Goal: Task Accomplishment & Management: Use online tool/utility

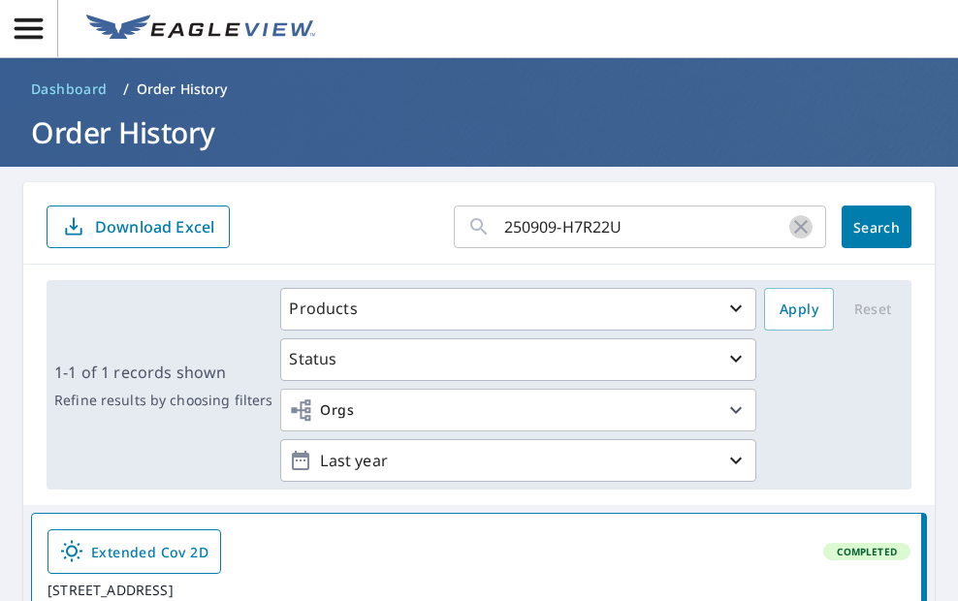
click at [789, 219] on icon "button" at bounding box center [800, 226] width 23 height 23
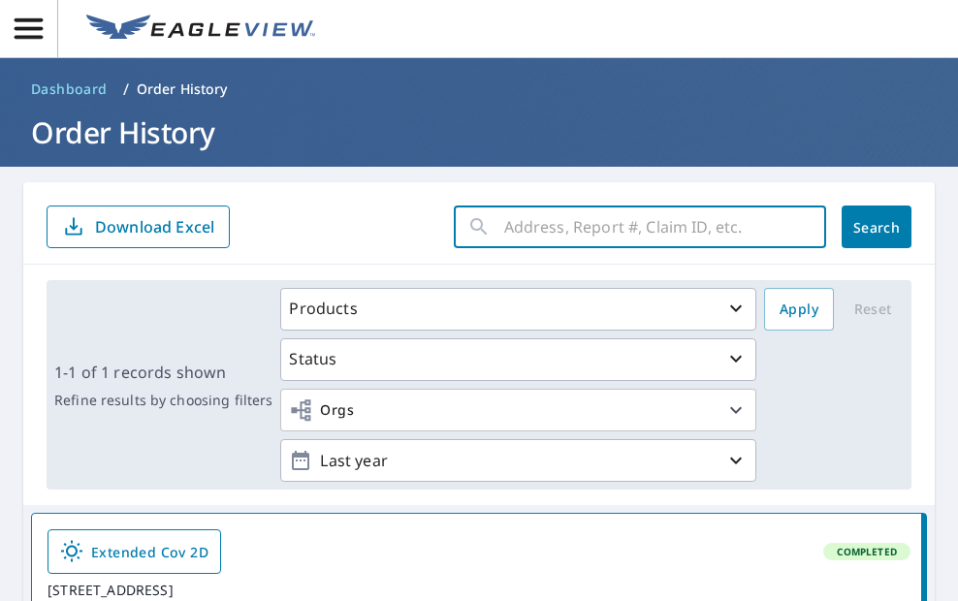
click at [550, 222] on input "text" at bounding box center [665, 227] width 322 height 54
paste input "250909-WUFWZN"
type input "250909-WUFWZN"
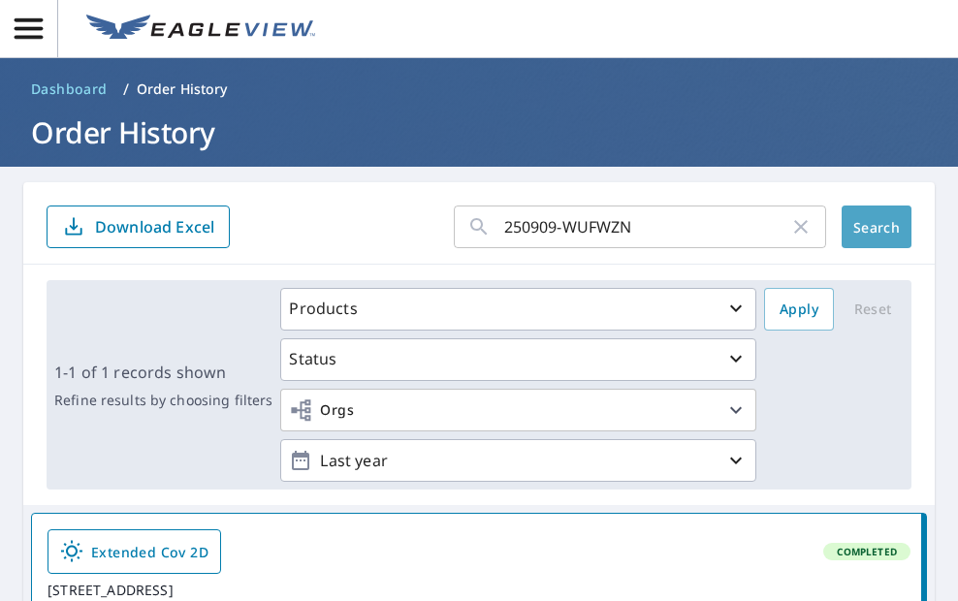
click at [857, 220] on span "Search" at bounding box center [876, 227] width 39 height 18
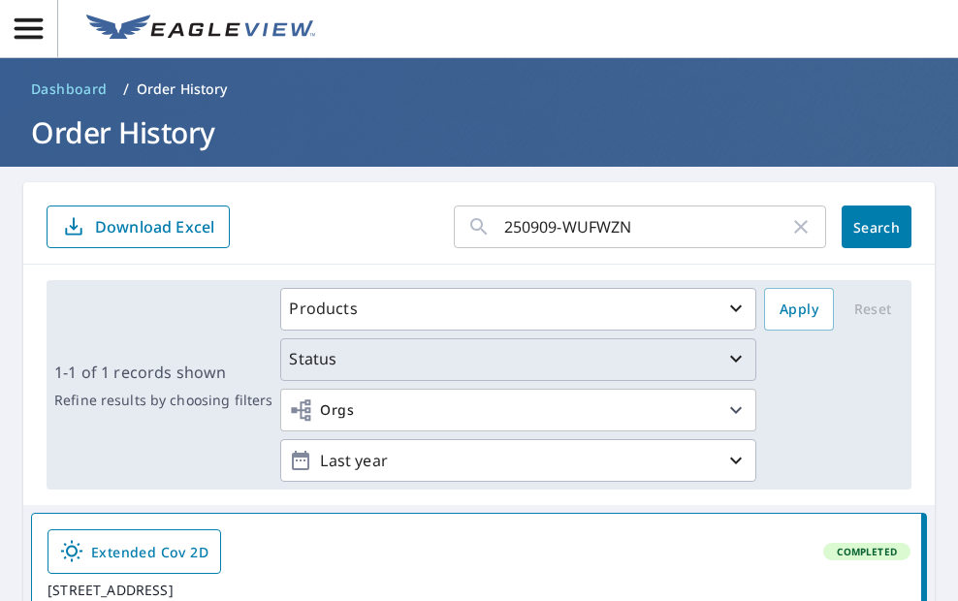
scroll to position [291, 0]
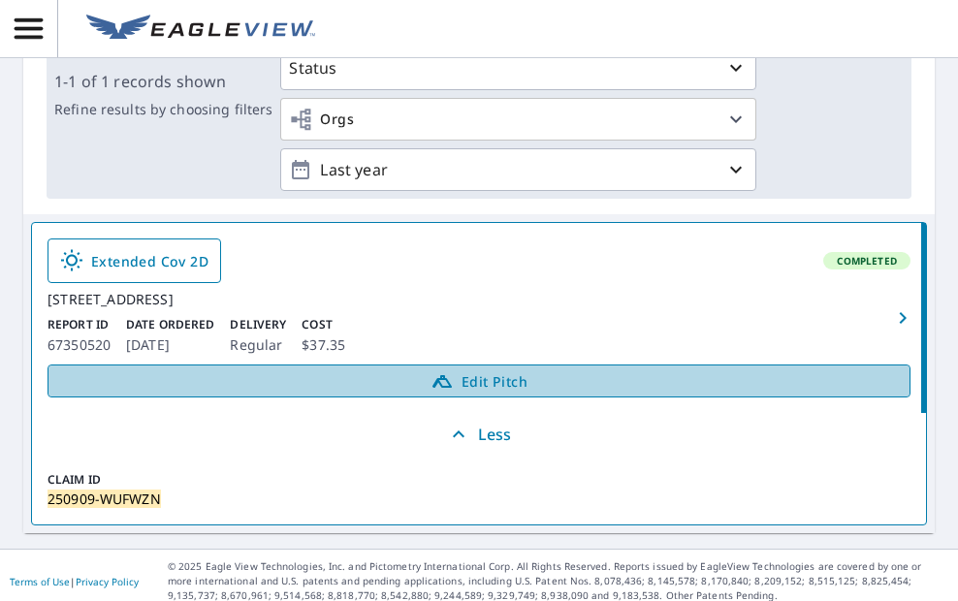
click at [492, 391] on span "Edit Pitch" at bounding box center [479, 380] width 838 height 23
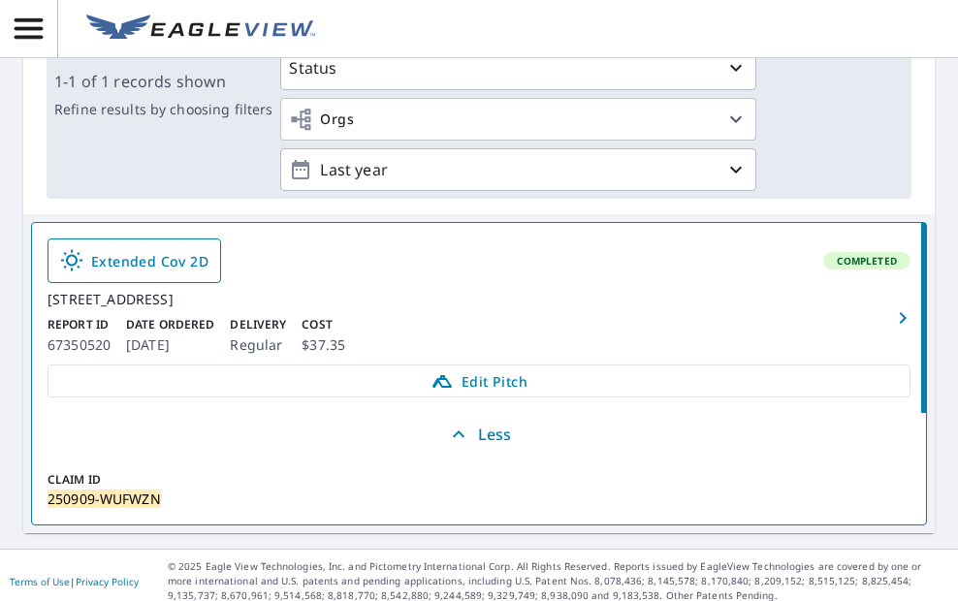
scroll to position [0, 0]
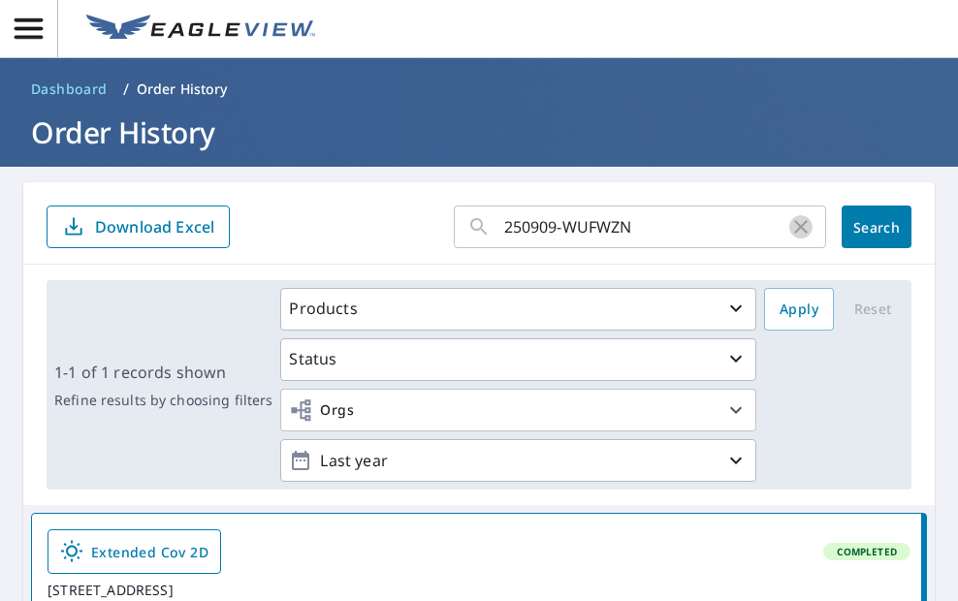
click at [792, 215] on icon "button" at bounding box center [800, 226] width 23 height 23
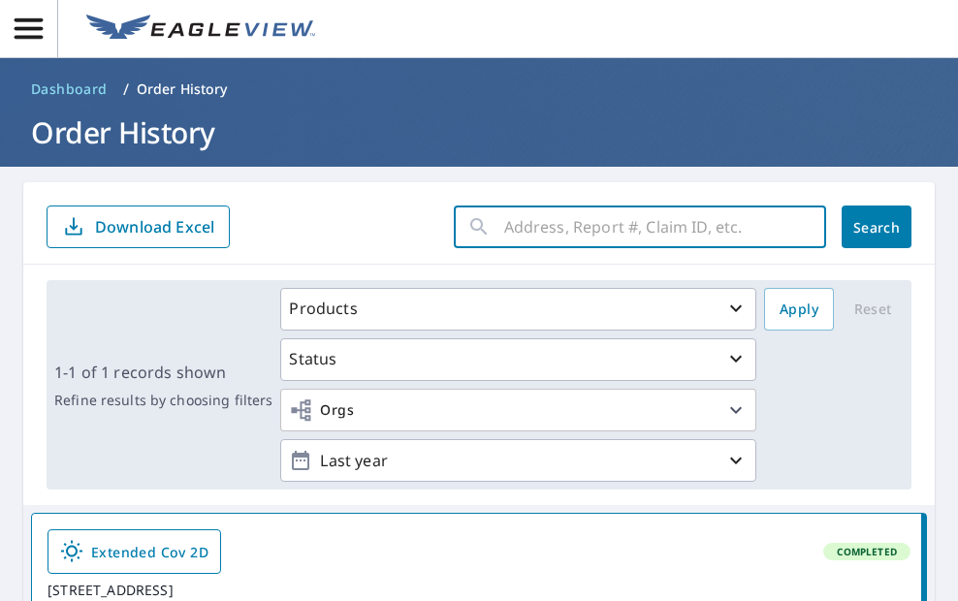
click at [572, 226] on input "text" at bounding box center [665, 227] width 322 height 54
paste input "250909-BS8CA9"
type input "250909-BS8CA9"
click at [857, 228] on span "Search" at bounding box center [876, 227] width 39 height 18
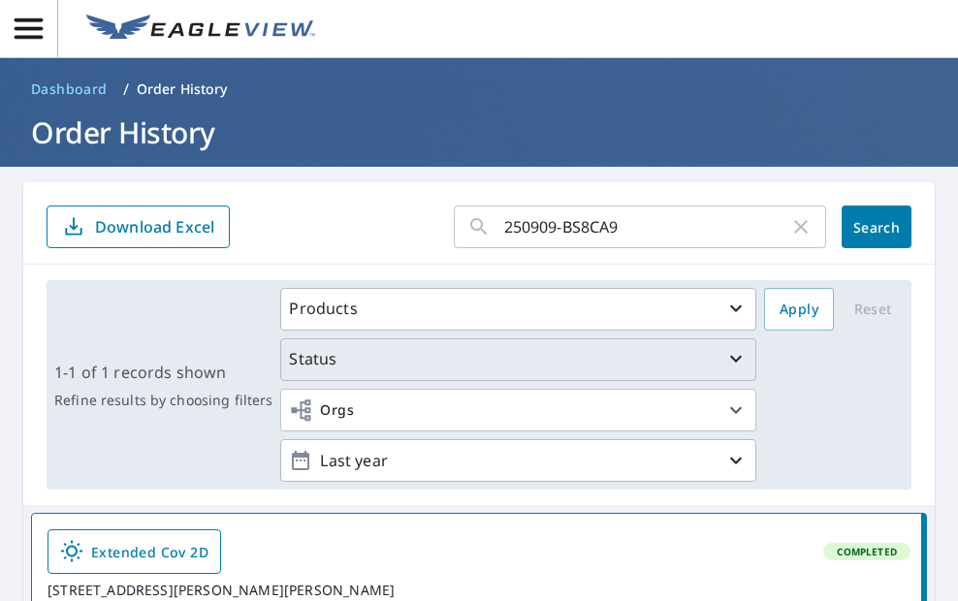
scroll to position [320, 0]
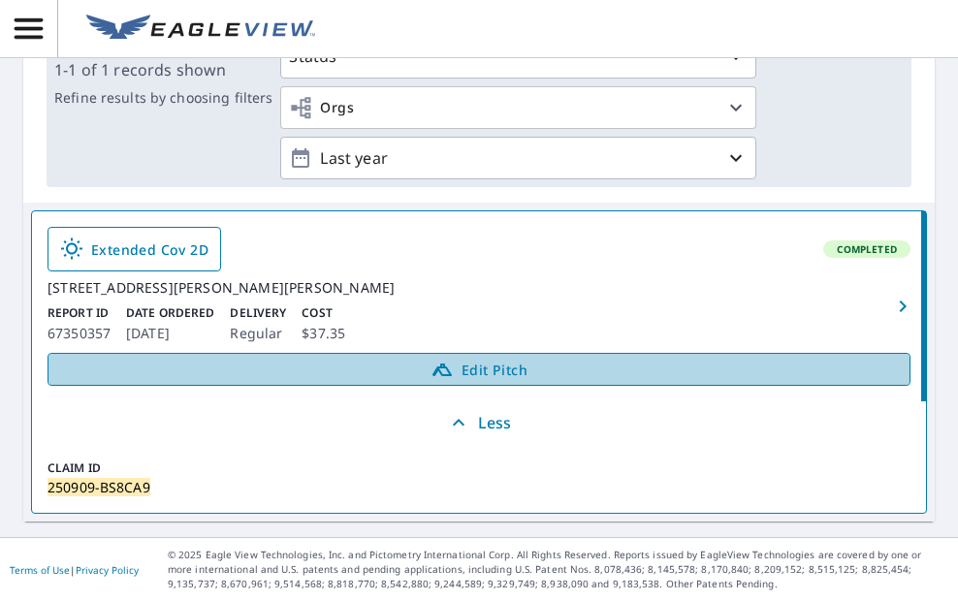
click at [498, 366] on span "Edit Pitch" at bounding box center [479, 369] width 838 height 23
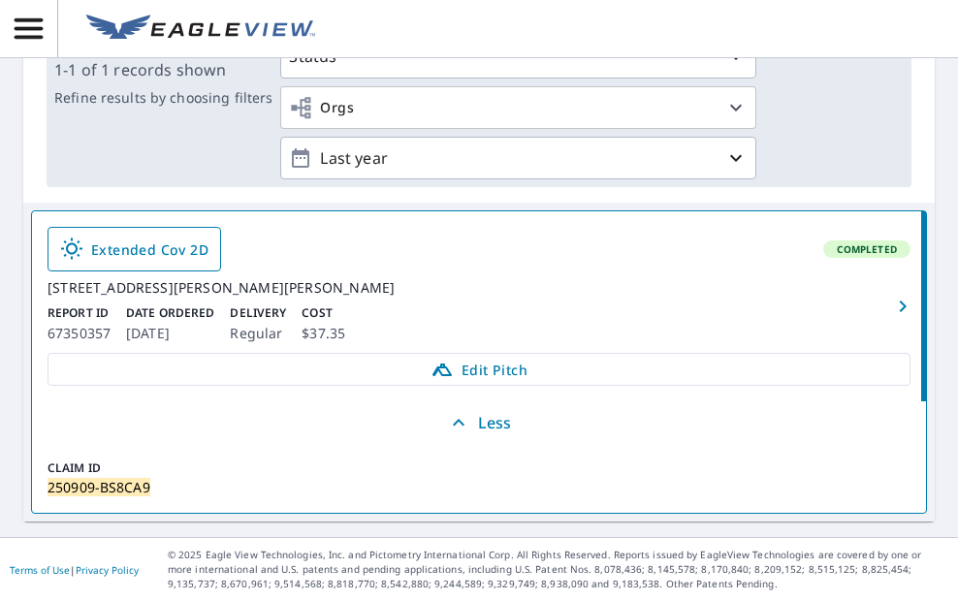
scroll to position [0, 0]
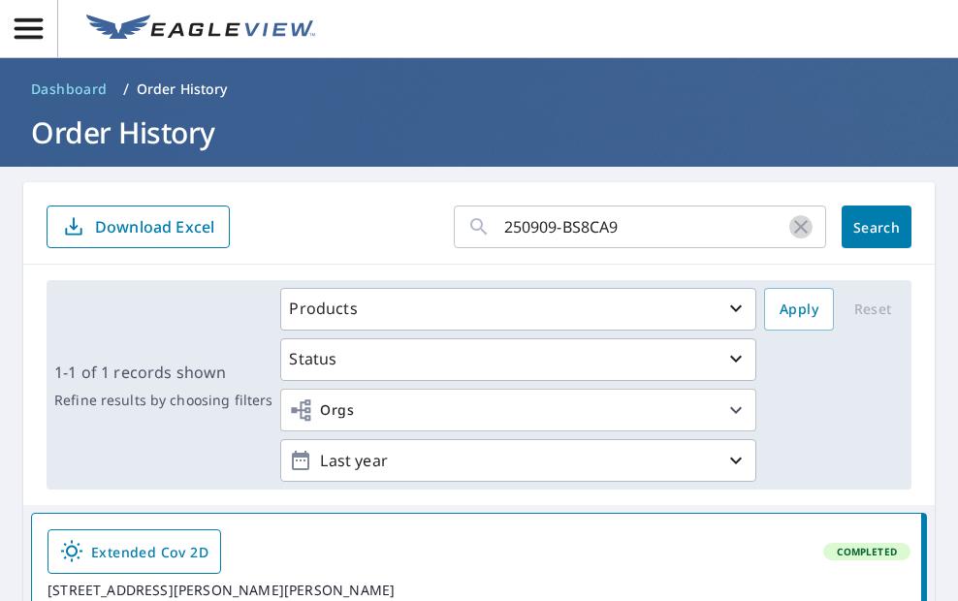
click at [789, 220] on icon "button" at bounding box center [800, 226] width 23 height 23
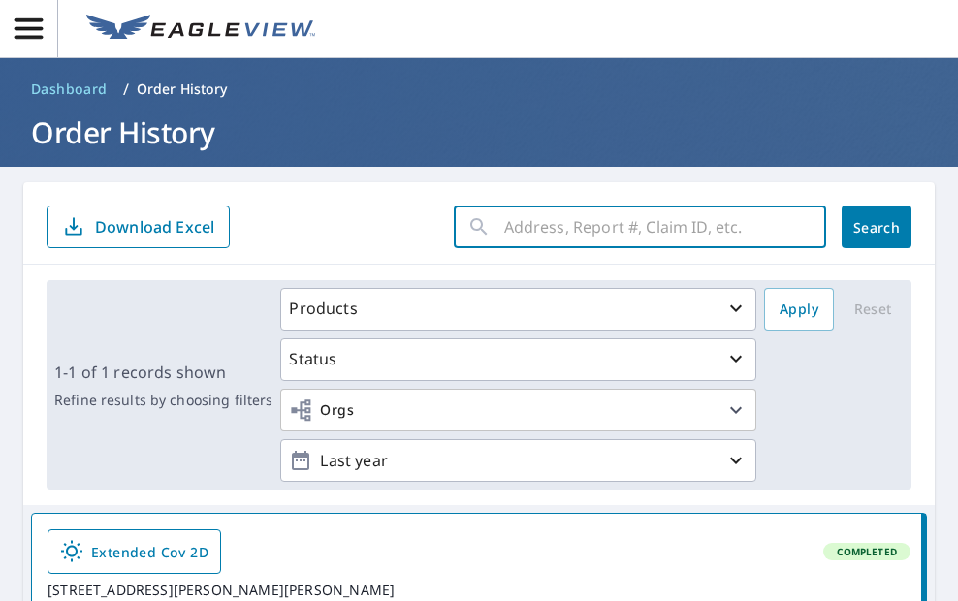
click at [606, 223] on input "text" at bounding box center [665, 227] width 322 height 54
paste input "250909-7FRUXE"
type input "250909-7FRUXE"
click at [857, 226] on span "Search" at bounding box center [876, 227] width 39 height 18
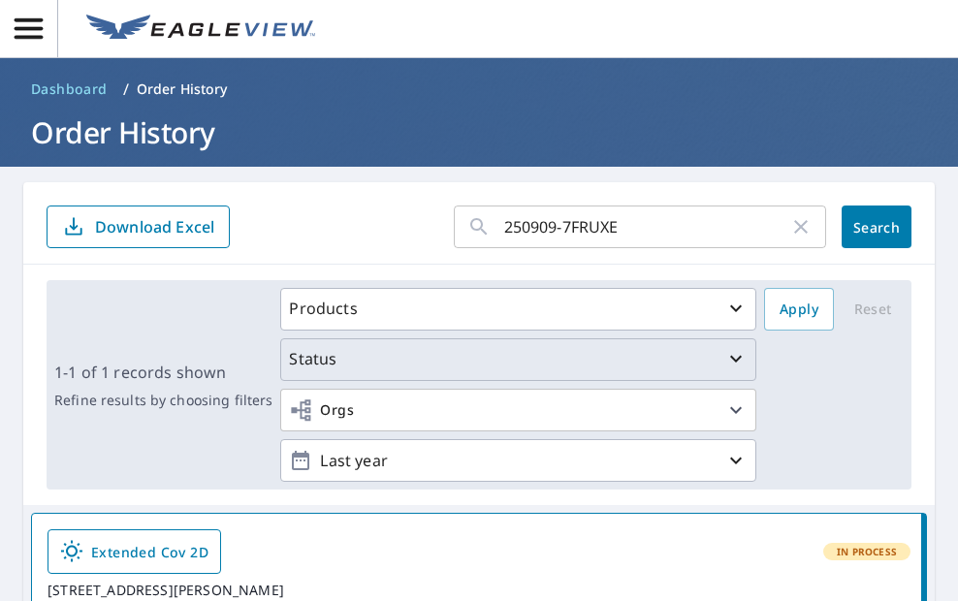
scroll to position [291, 0]
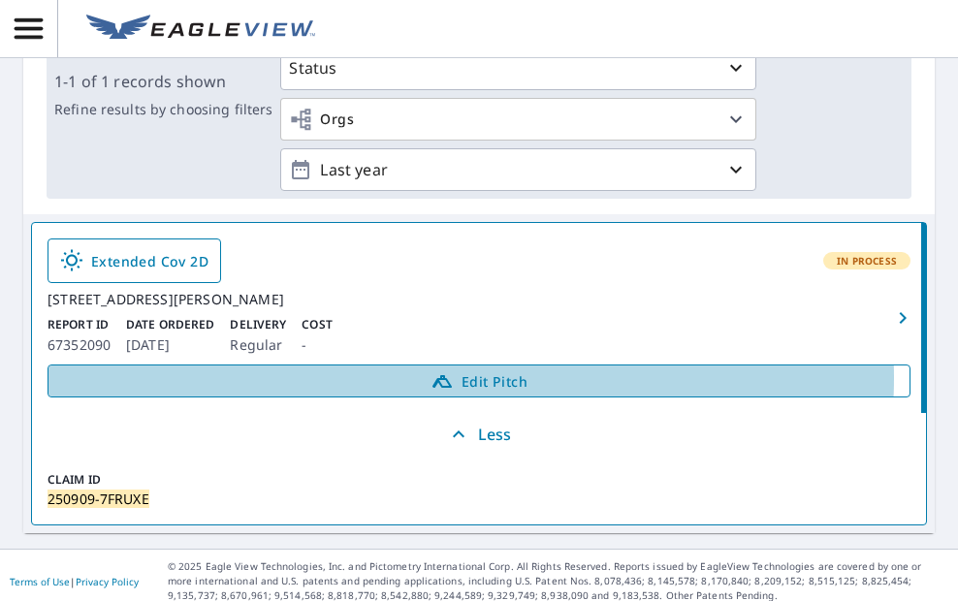
click at [433, 388] on icon at bounding box center [442, 381] width 19 height 13
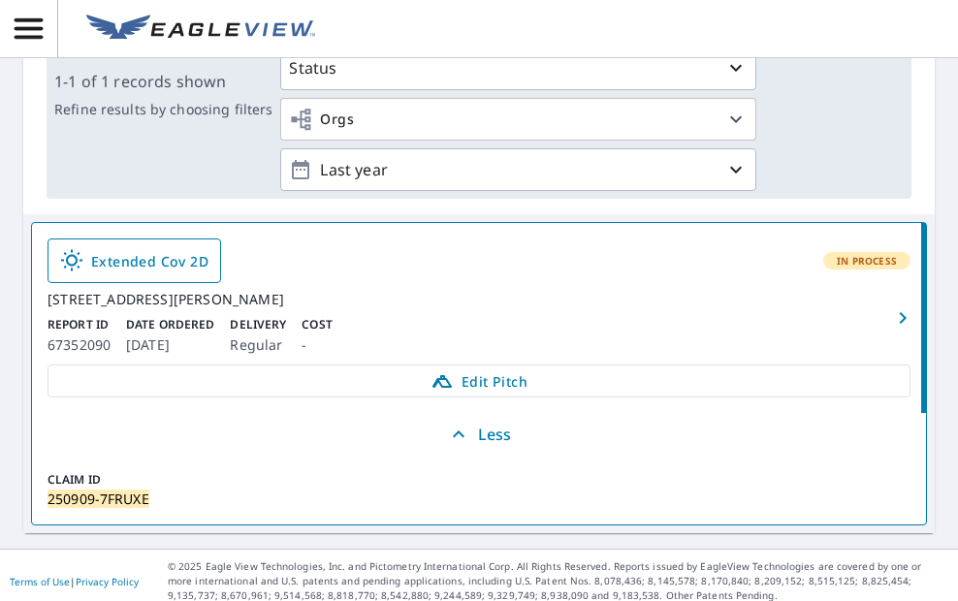
scroll to position [0, 0]
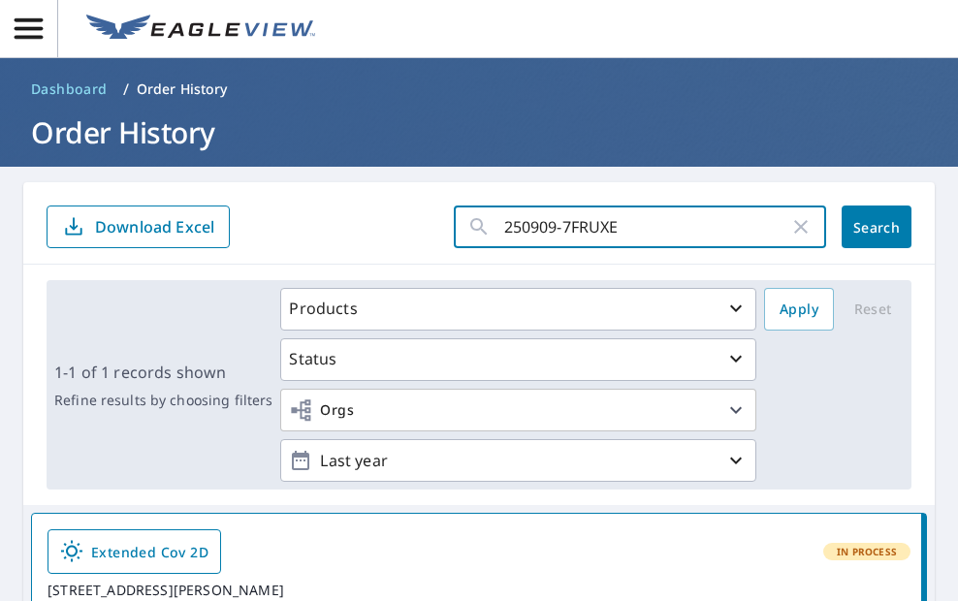
click at [772, 227] on input "250909-7FRUXE" at bounding box center [646, 227] width 285 height 54
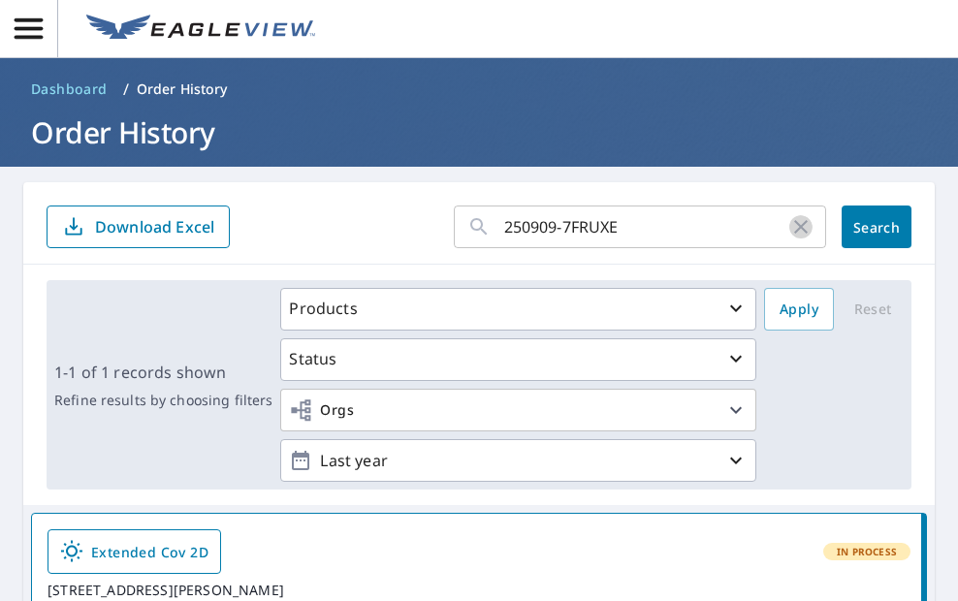
click at [789, 223] on icon "button" at bounding box center [800, 226] width 23 height 23
click at [578, 228] on input "text" at bounding box center [665, 227] width 322 height 54
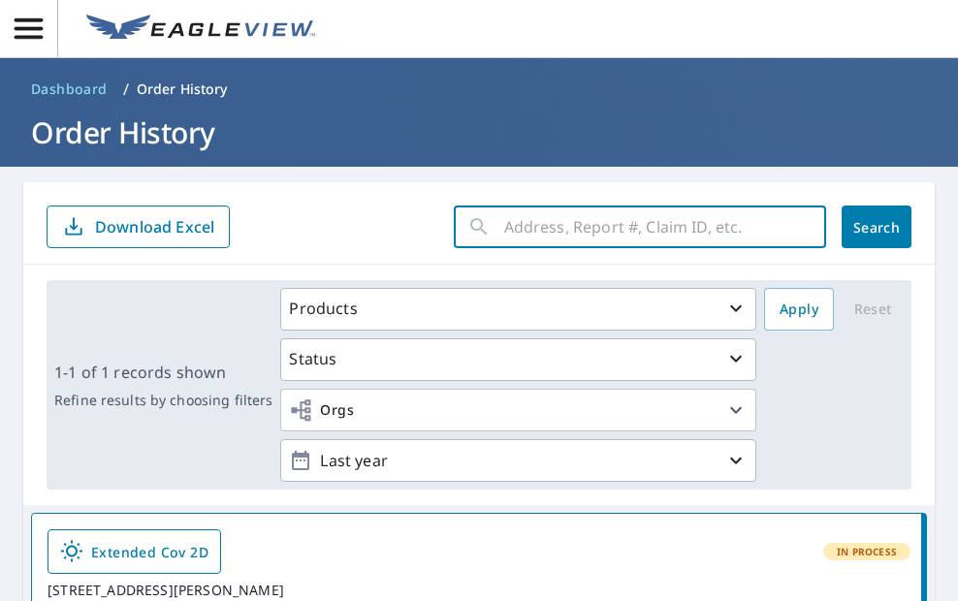
paste input "250909-AXD9C6"
type input "250909-AXD9C6"
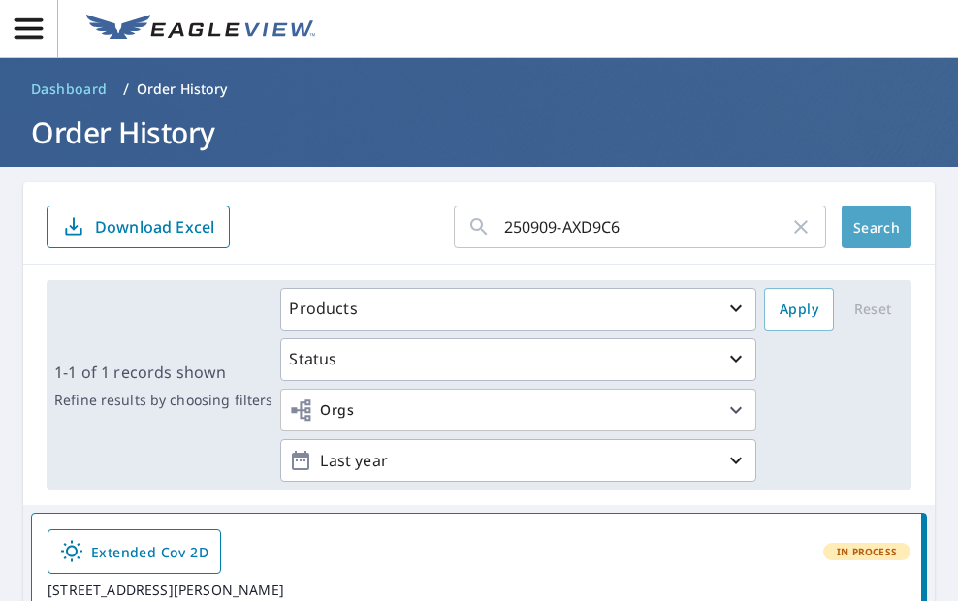
click at [857, 221] on span "Search" at bounding box center [876, 227] width 39 height 18
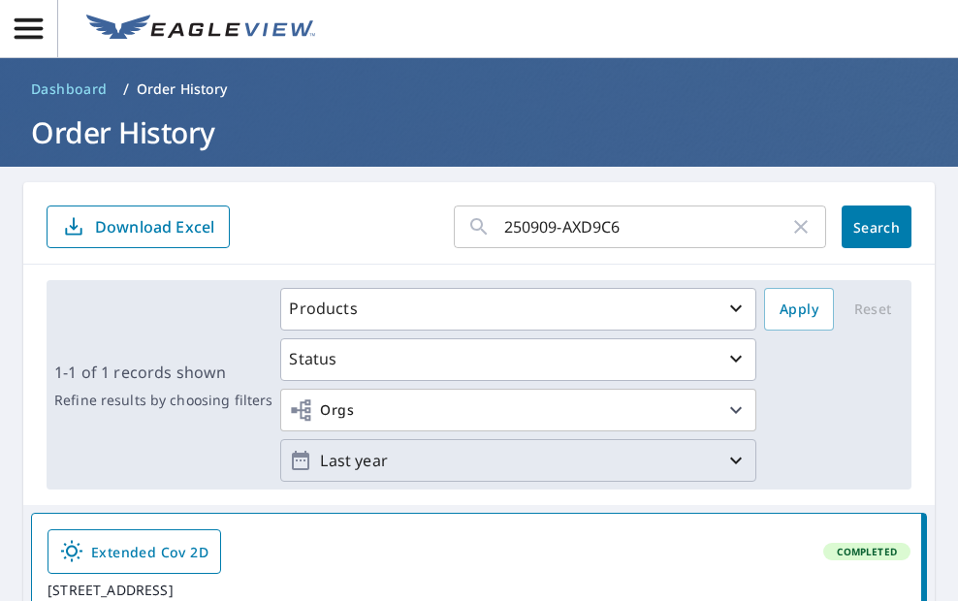
scroll to position [194, 0]
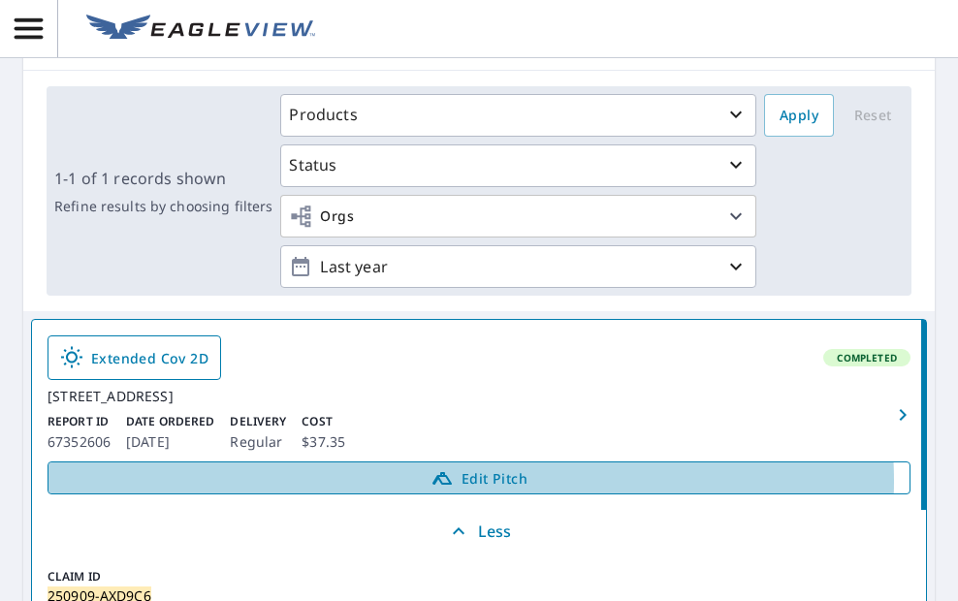
click at [465, 490] on span "Edit Pitch" at bounding box center [479, 477] width 838 height 23
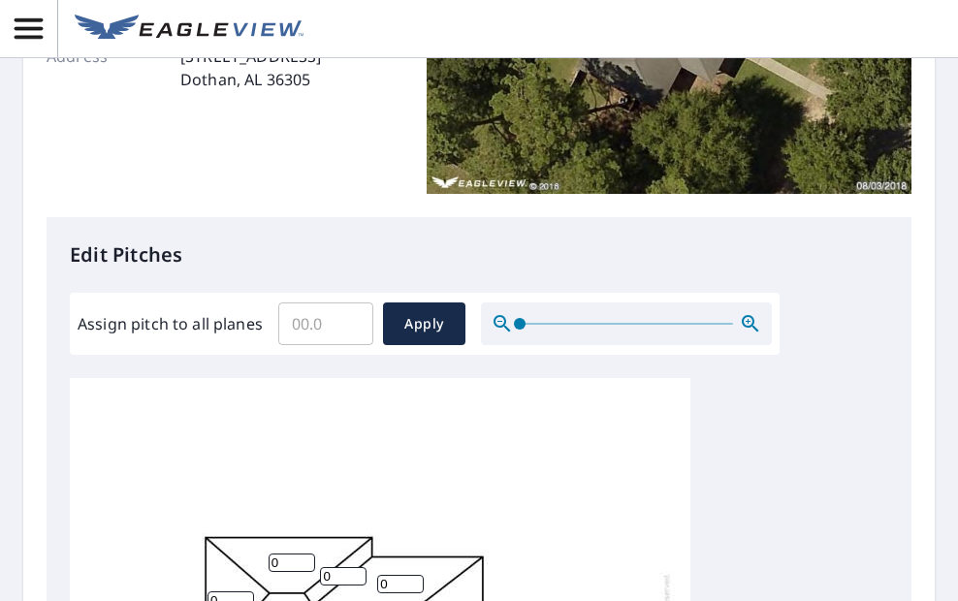
scroll to position [485, 0]
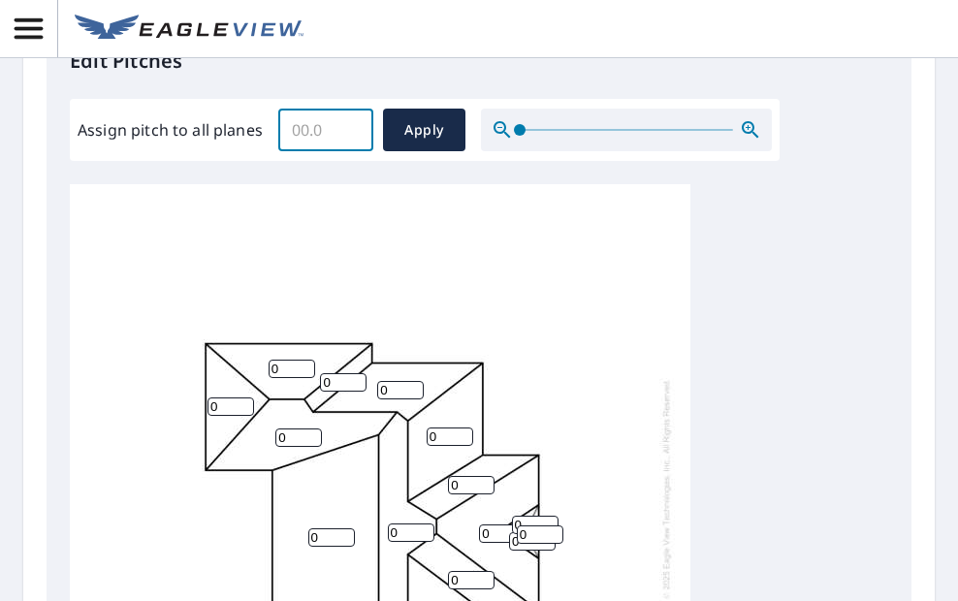
click at [315, 127] on input "Assign pitch to all planes" at bounding box center [325, 130] width 95 height 54
type input "8"
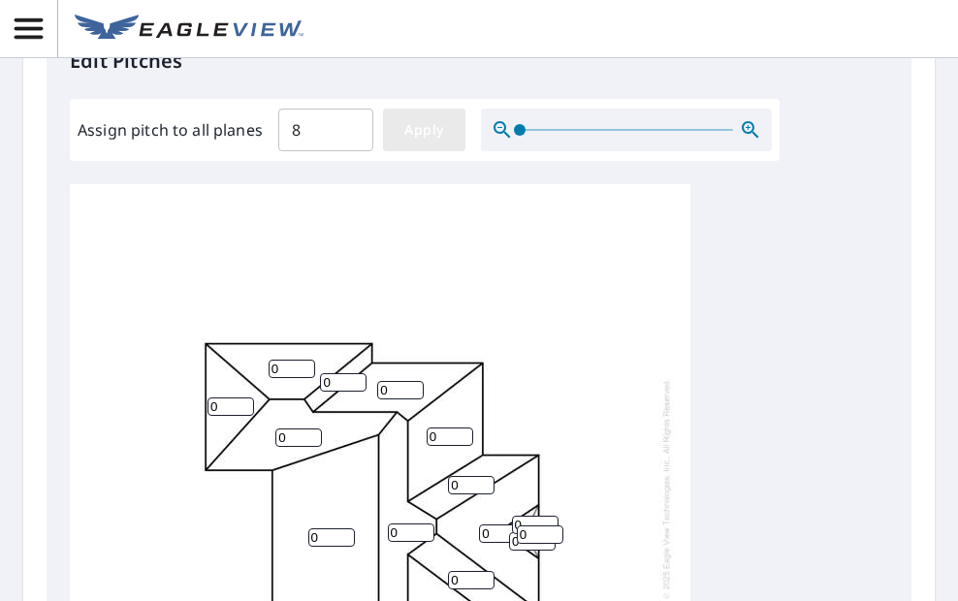
click at [406, 118] on span "Apply" at bounding box center [424, 130] width 51 height 24
type input "8"
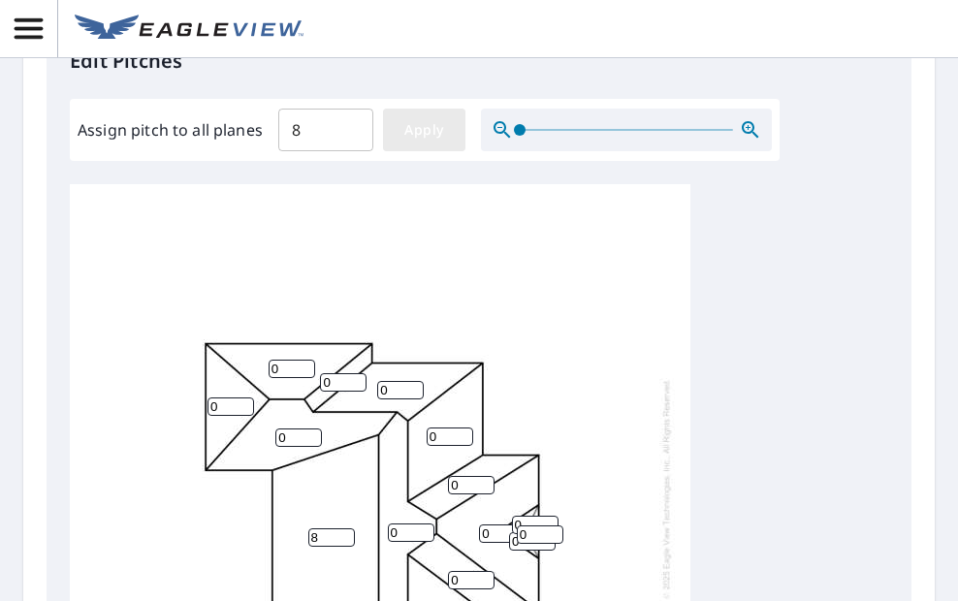
type input "8"
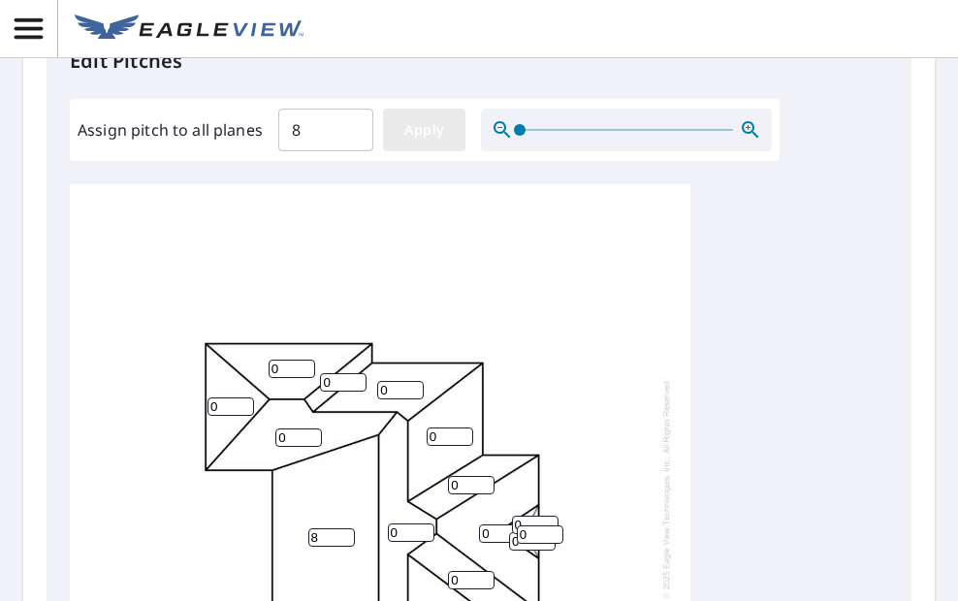
type input "8"
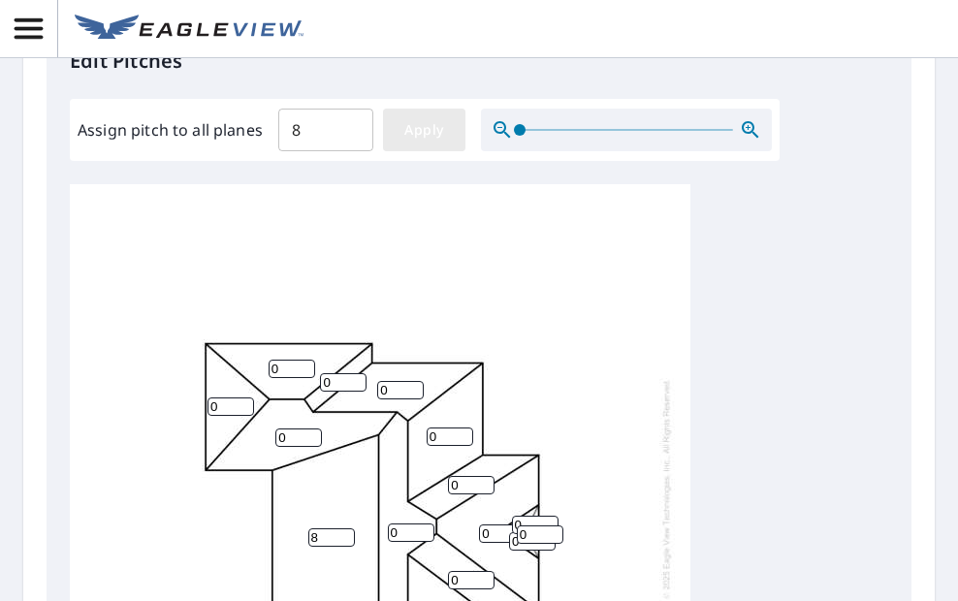
type input "8"
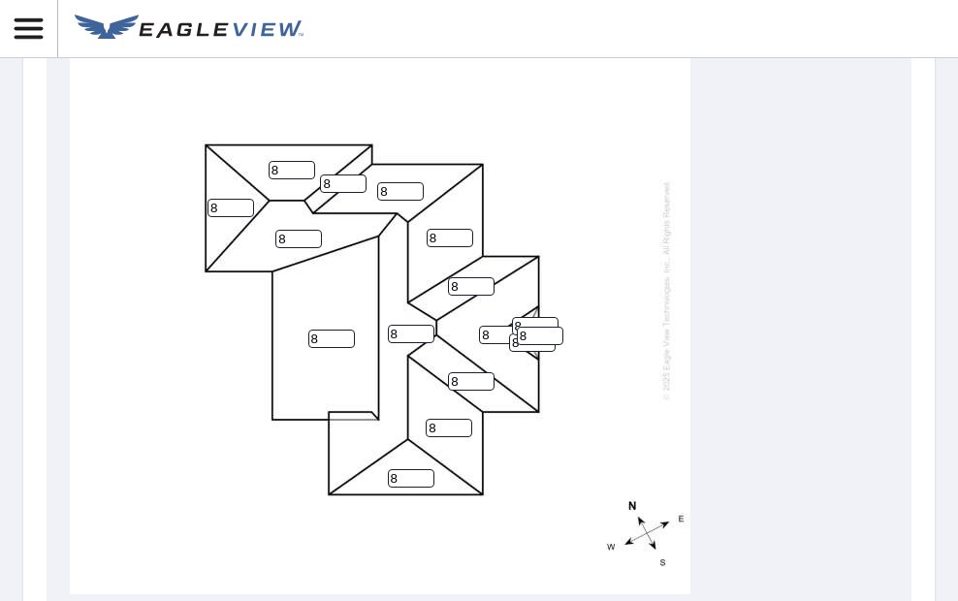
scroll to position [936, 0]
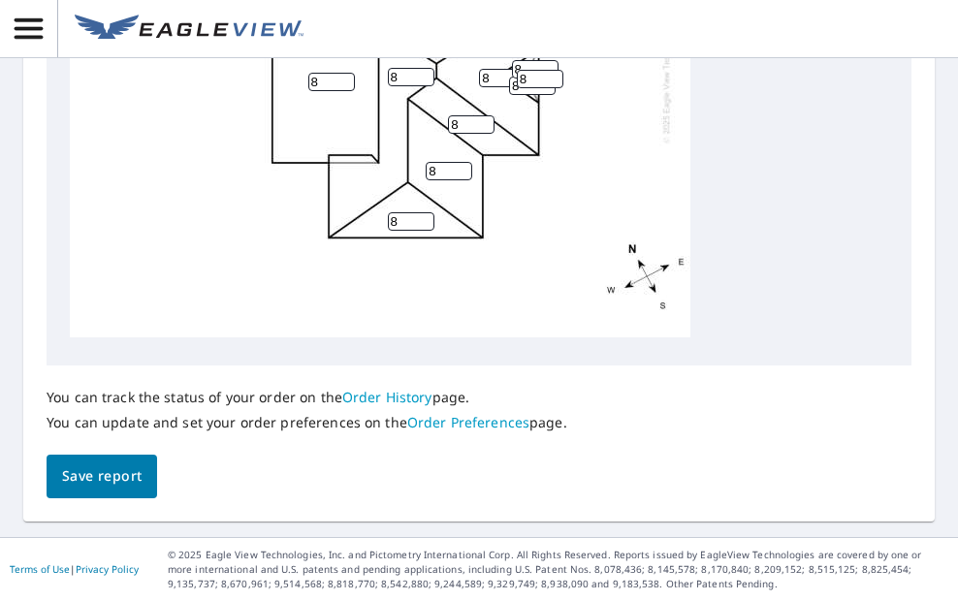
click at [122, 482] on span "Save report" at bounding box center [102, 477] width 80 height 24
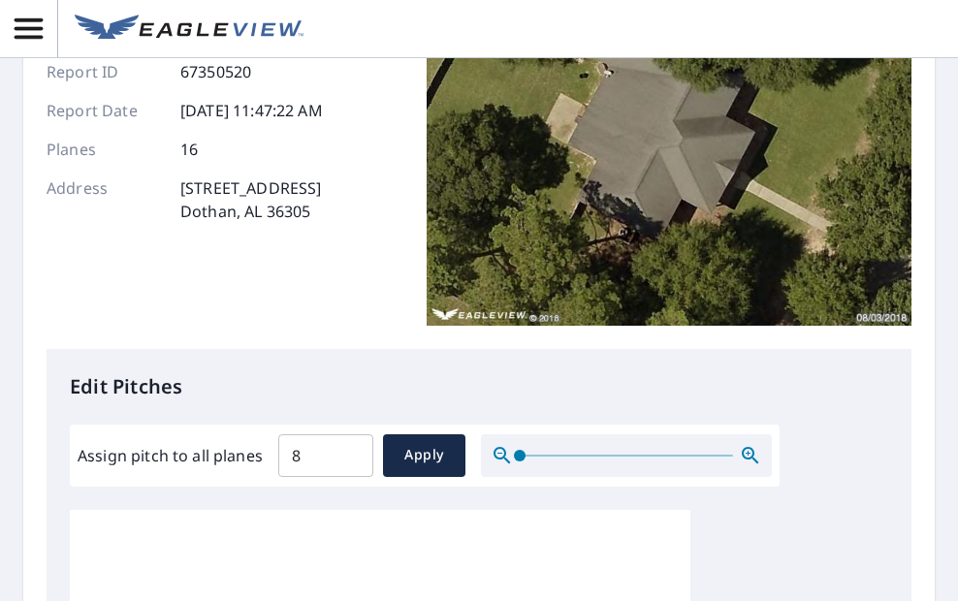
scroll to position [0, 0]
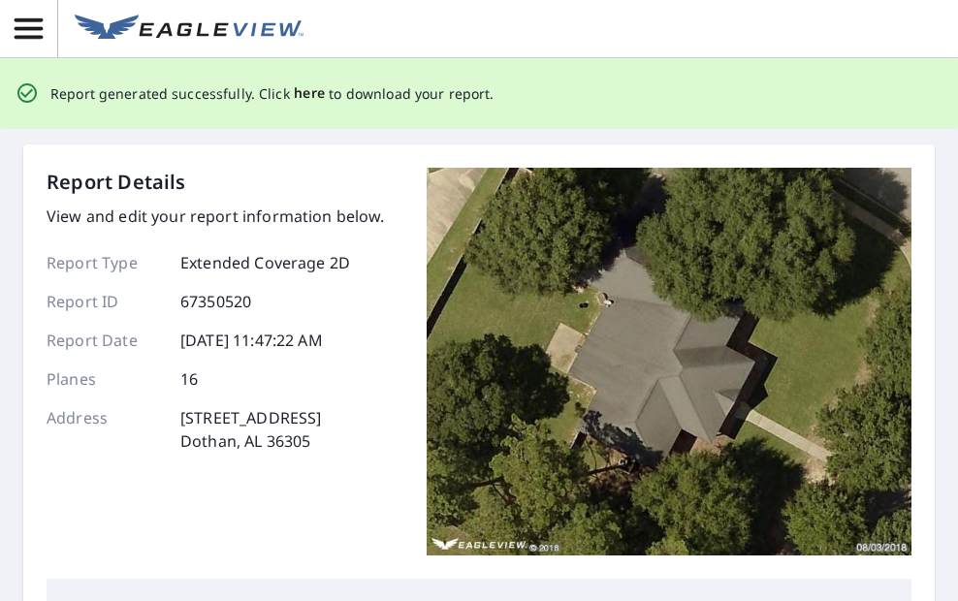
click at [305, 88] on span "here" at bounding box center [310, 93] width 32 height 24
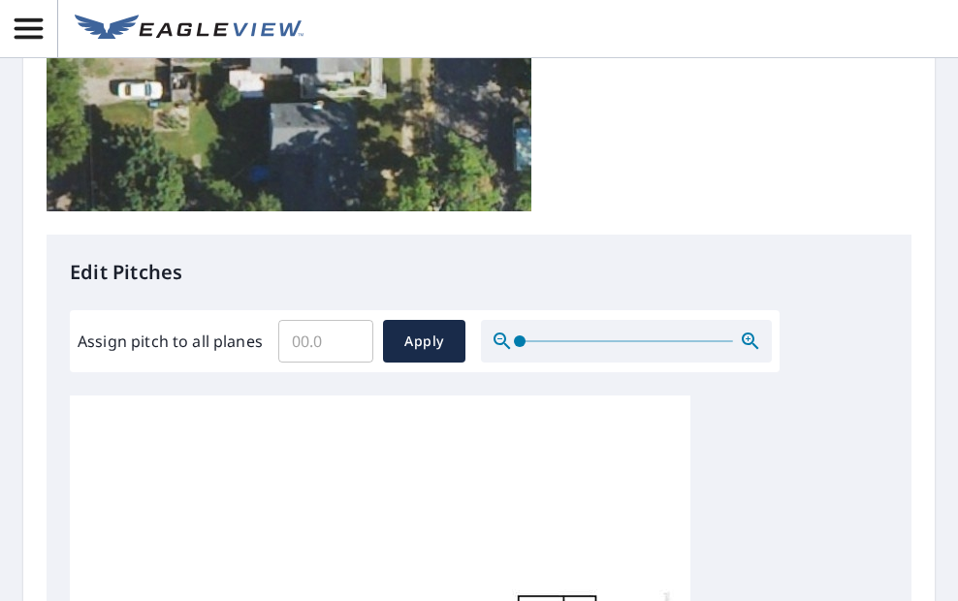
scroll to position [291, 0]
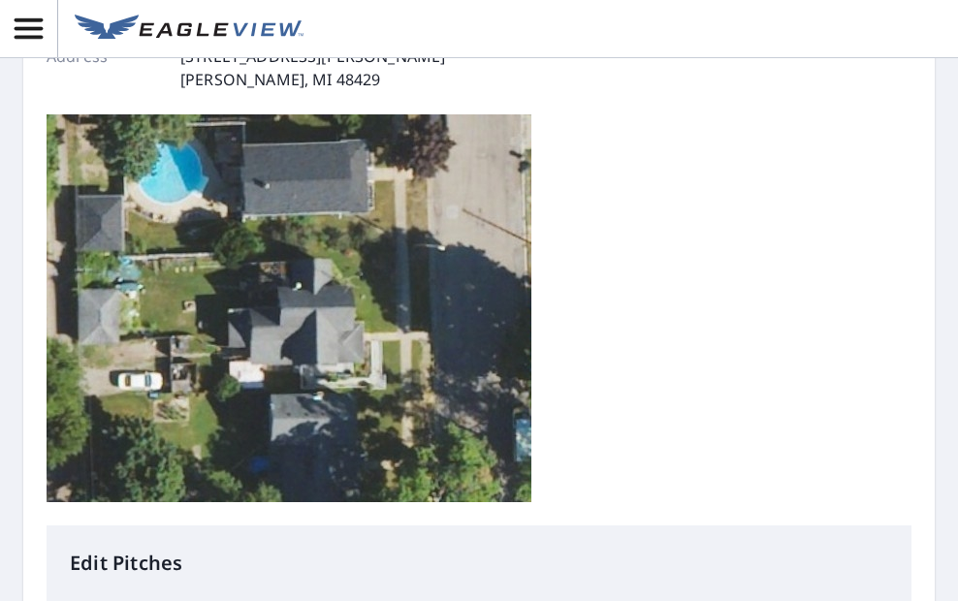
type input "4"
drag, startPoint x: 409, startPoint y: 317, endPoint x: 427, endPoint y: 339, distance: 28.3
type input "4"
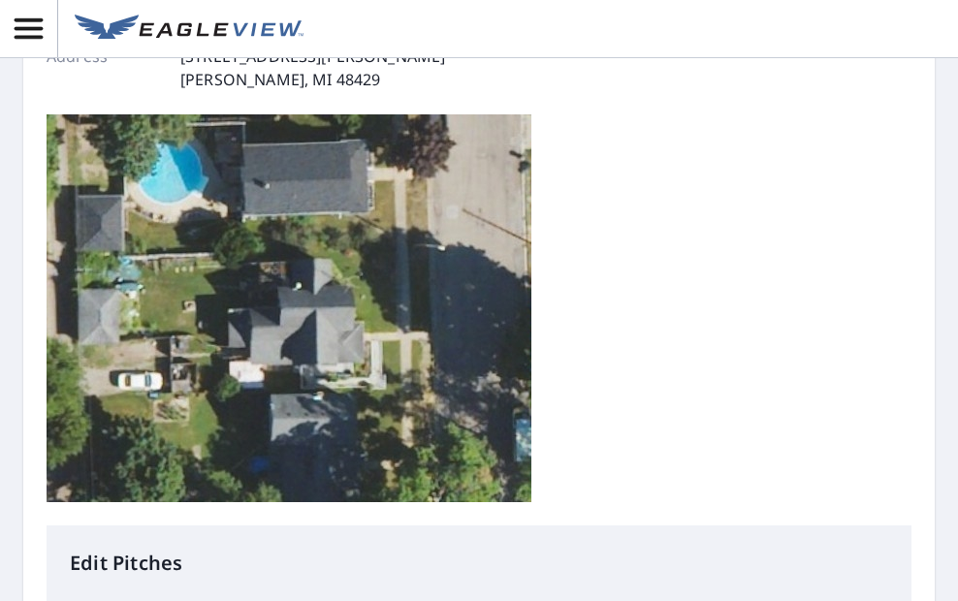
type input "4"
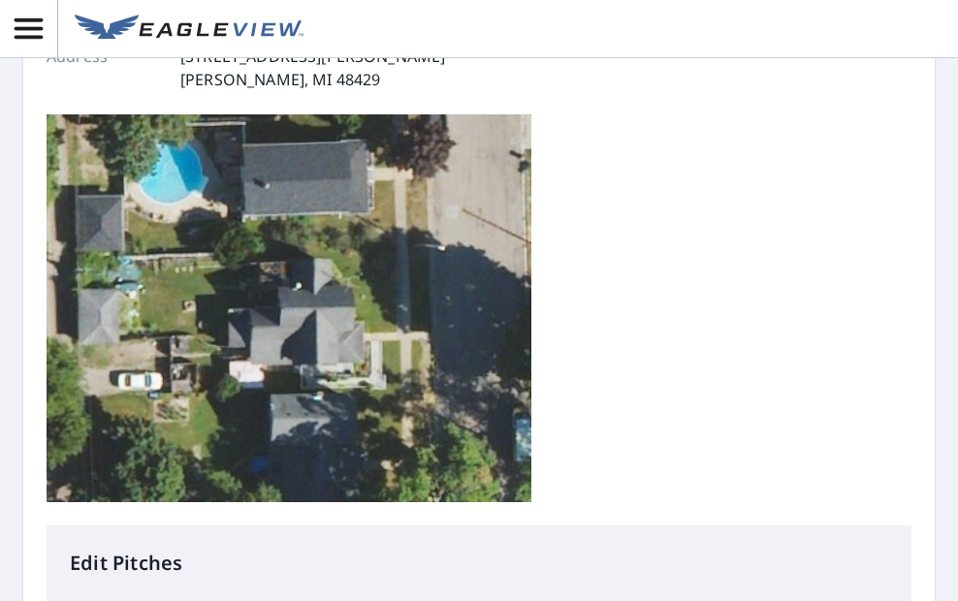
type input "4"
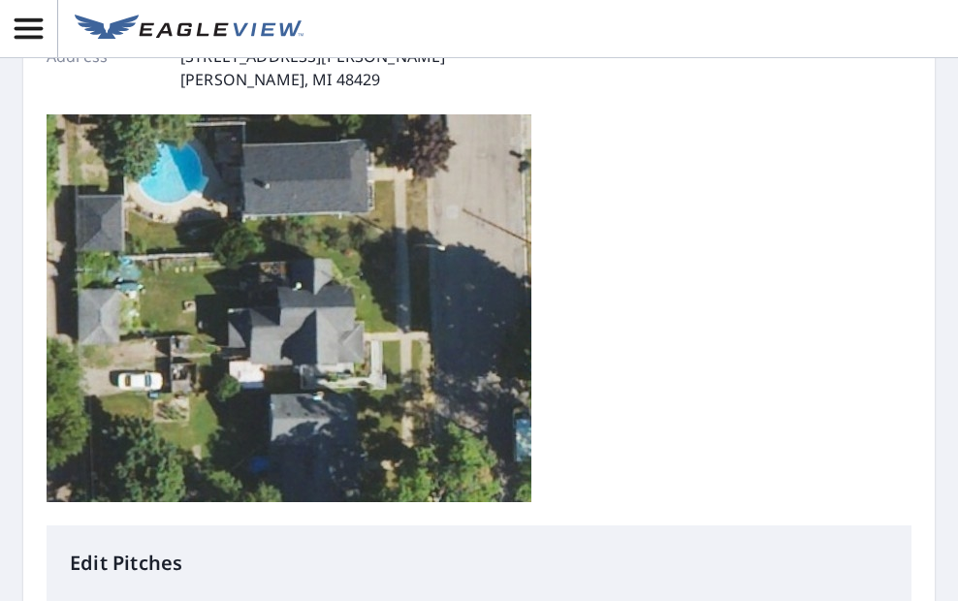
type input "4"
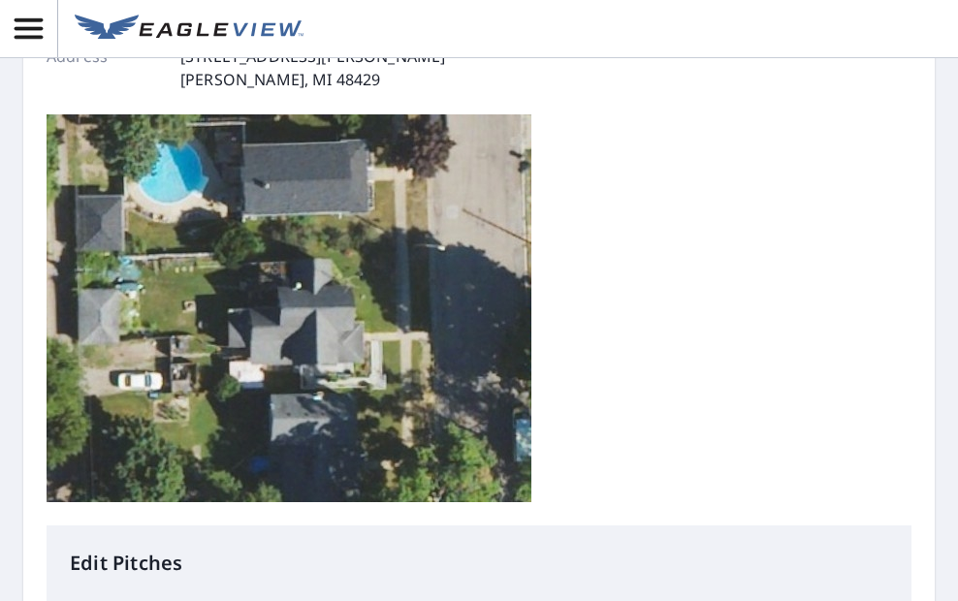
type input "4"
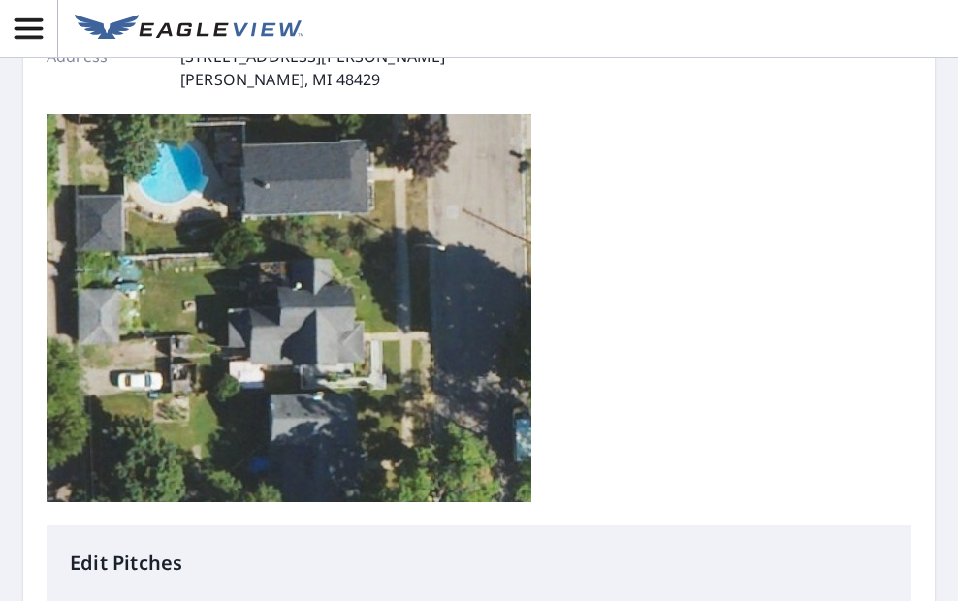
type input "4"
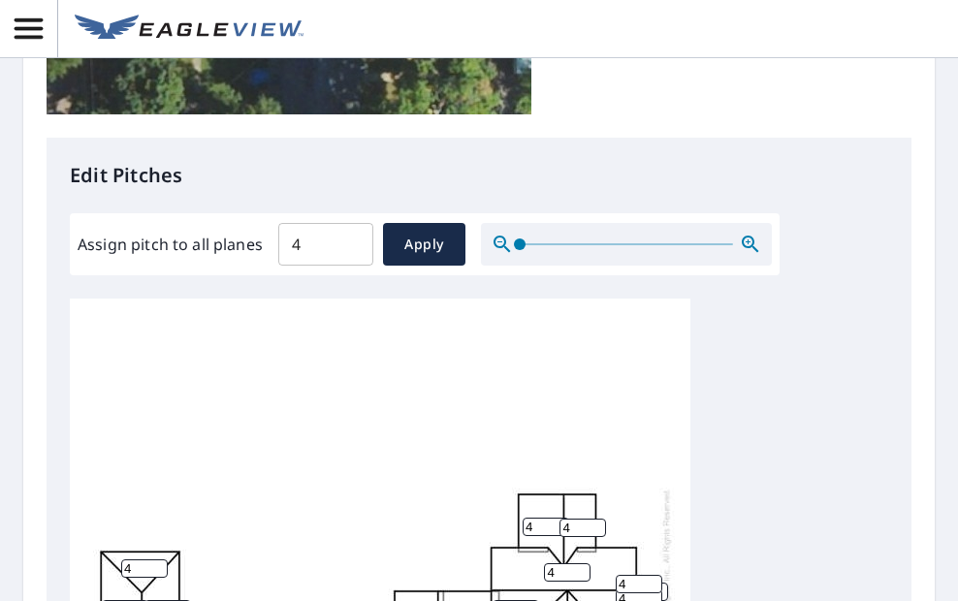
drag, startPoint x: 555, startPoint y: 242, endPoint x: 538, endPoint y: 244, distance: 16.6
click at [538, 294] on div "4 4 4 4 4 4 4 4 4 4 4 4 4 4 4 4 4 4 4 4 4 4 4 4" at bounding box center [380, 598] width 621 height 609
type input "6"
click at [491, 294] on div "6 4 4 4 4 4 4 4 4 4 4 4 4 4 4 4 4 4 4 4 4 4 4 4" at bounding box center [380, 598] width 621 height 609
type input "6"
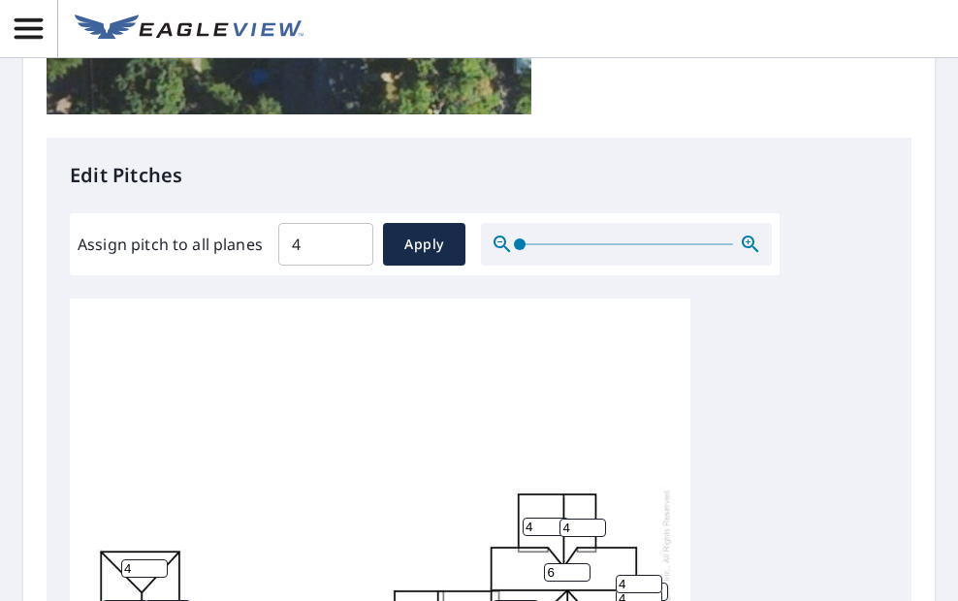
drag, startPoint x: 460, startPoint y: 288, endPoint x: 445, endPoint y: 285, distance: 14.8
click at [445, 294] on div "6 6 4 4 4 4 4 4 4 6 4 4 4 4 4 4 4 4 4 4 4 4 4 4" at bounding box center [380, 598] width 621 height 609
type input "6"
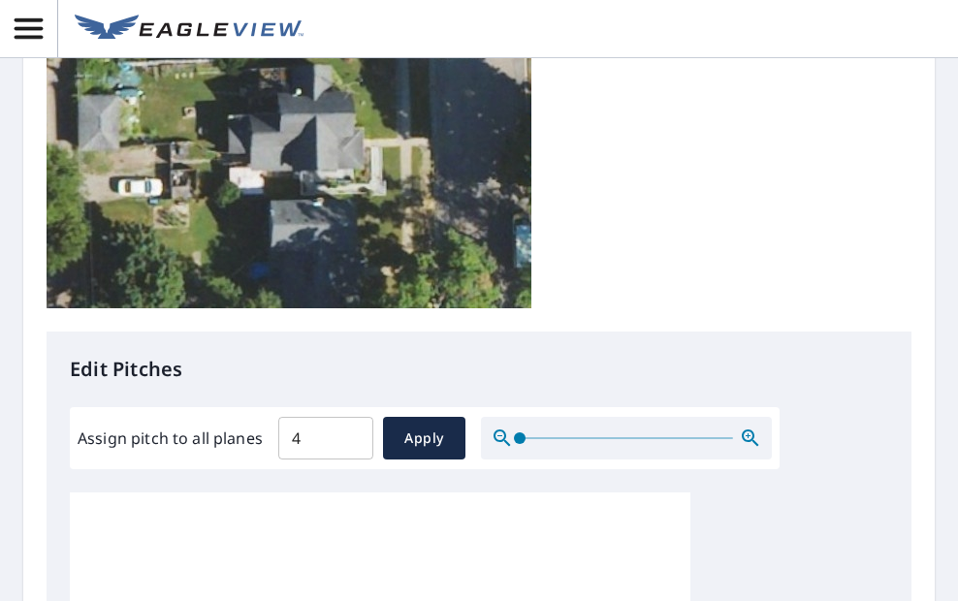
scroll to position [776, 0]
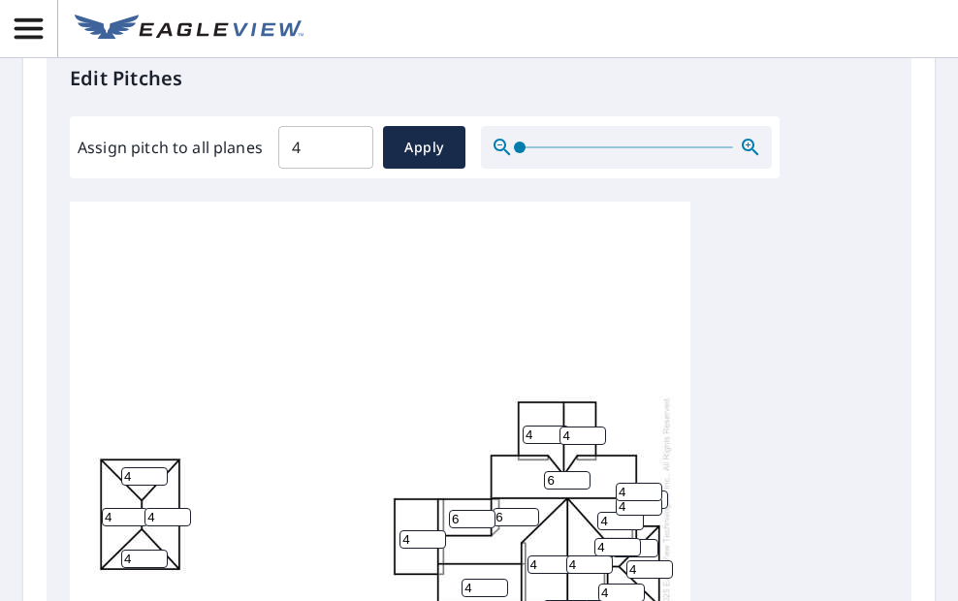
click at [600, 512] on input "4" at bounding box center [620, 521] width 47 height 18
type input "6"
drag, startPoint x: 608, startPoint y: 239, endPoint x: 598, endPoint y: 237, distance: 9.9
click at [598, 538] on input "6" at bounding box center [617, 547] width 47 height 18
type input "6"
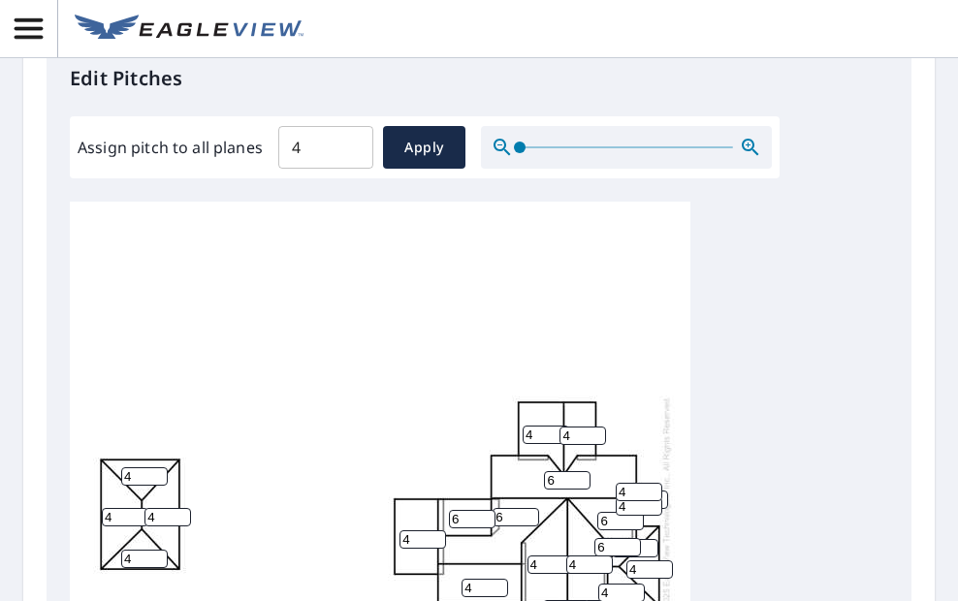
drag, startPoint x: 559, startPoint y: 300, endPoint x: 543, endPoint y: 297, distance: 15.8
click at [543, 600] on input "6" at bounding box center [566, 609] width 47 height 18
drag, startPoint x: 553, startPoint y: 301, endPoint x: 542, endPoint y: 298, distance: 11.1
click at [543, 600] on input "6" at bounding box center [566, 609] width 47 height 18
type input "4"
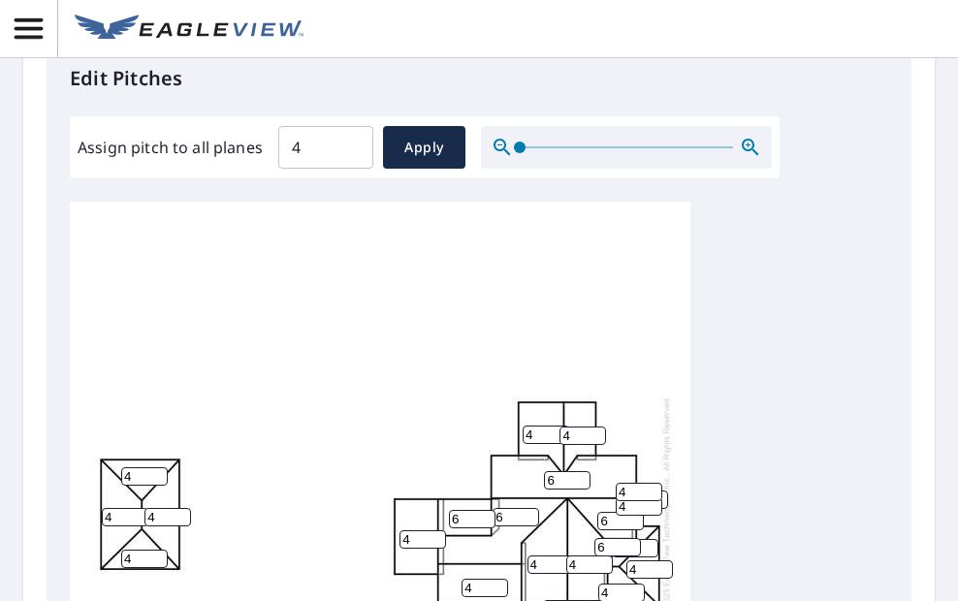
click at [534, 556] on input "4" at bounding box center [551, 565] width 47 height 18
type input "10"
drag, startPoint x: 578, startPoint y: 254, endPoint x: 557, endPoint y: 251, distance: 21.5
click at [557, 251] on div "6 6 10 4 4 4 4 4 4 6 6 4 4 4 4 4 4 6 4 4 4 4 4 4" at bounding box center [380, 506] width 621 height 609
type input "10"
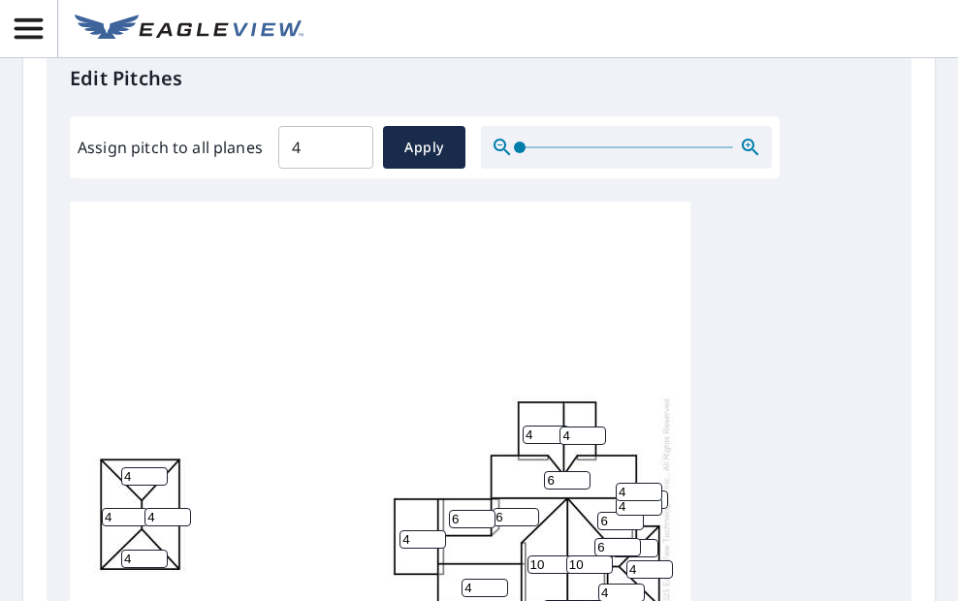
click at [524, 426] on input "4" at bounding box center [546, 435] width 47 height 18
type input "10"
click at [563, 427] on input "4" at bounding box center [583, 436] width 47 height 18
type input "10"
drag, startPoint x: 557, startPoint y: 170, endPoint x: 540, endPoint y: 170, distance: 16.5
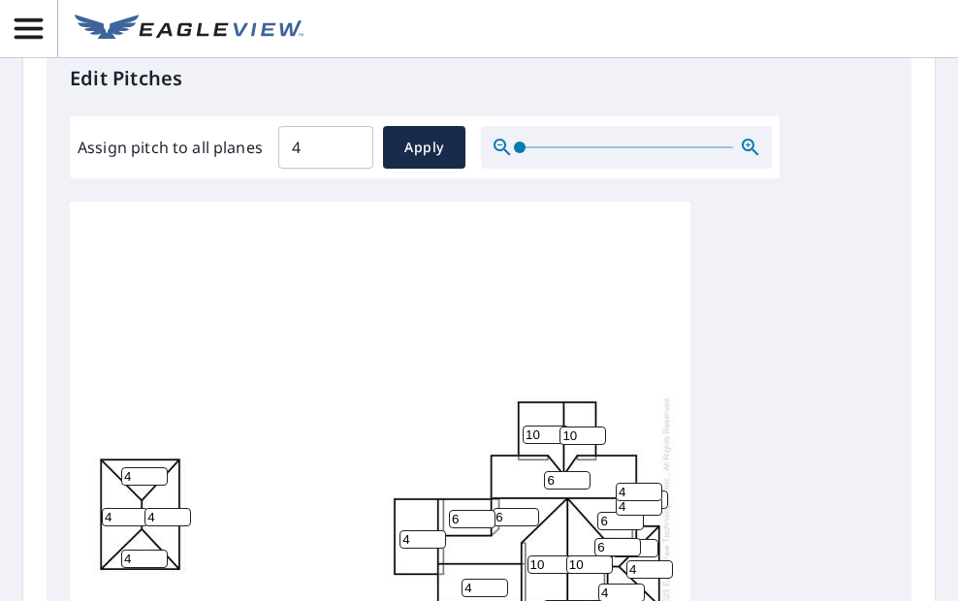
click at [540, 202] on div "6 6 10 4 4 10 4 10 4 6 6 10 4 4 4 4 4 6 4 4 4 4 4 4" at bounding box center [380, 506] width 621 height 609
type input "10"
drag, startPoint x: 509, startPoint y: 207, endPoint x: 495, endPoint y: 206, distance: 14.6
click at [495, 206] on div "10 6 10 4 4 10 4 10 4 6 6 10 4 4 4 4 4 6 4 4 4 4 4 4" at bounding box center [380, 506] width 621 height 609
type input "10"
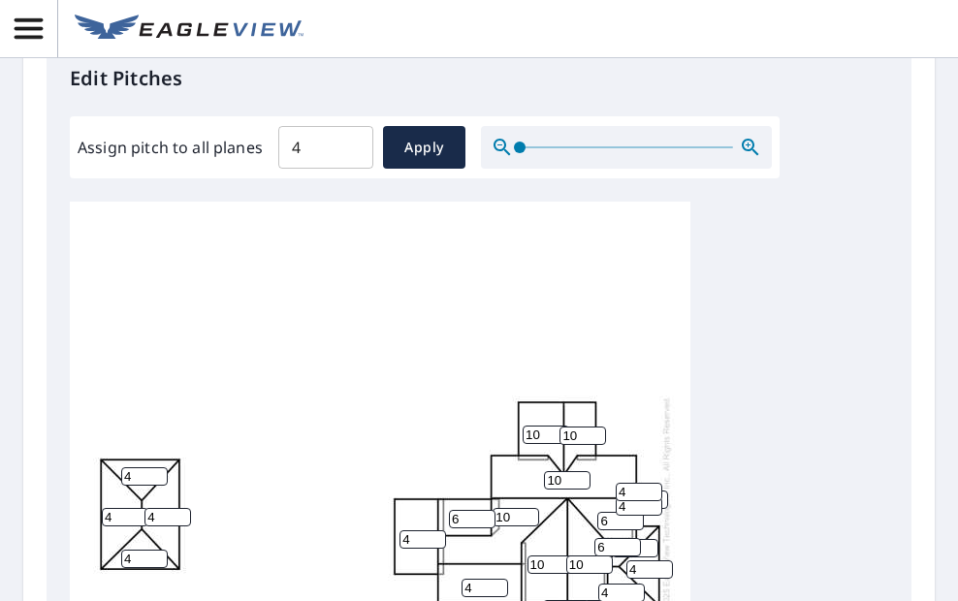
drag, startPoint x: 607, startPoint y: 208, endPoint x: 587, endPoint y: 208, distance: 20.4
click at [587, 208] on div "10 10 10 4 4 10 4 10 4 6 6 10 4 4 4 4 4 6 4 4 4 4 4 4" at bounding box center [380, 506] width 621 height 609
type input "10"
click at [752, 269] on div "10 10 10 4 4 10 4 10 4 6 10 10 4 4 4 4 4 6 4 4 4 4 4 4" at bounding box center [479, 506] width 818 height 609
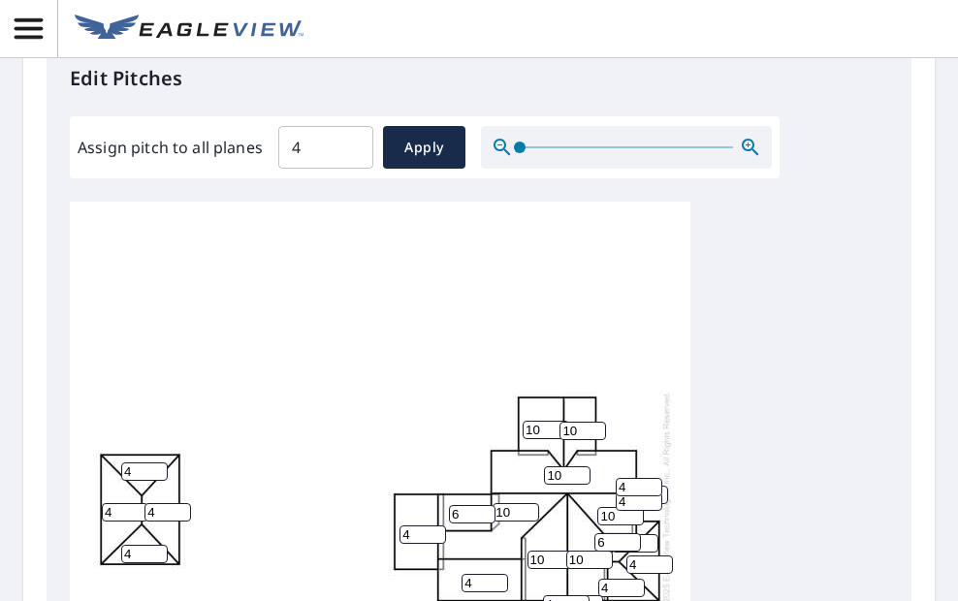
scroll to position [936, 0]
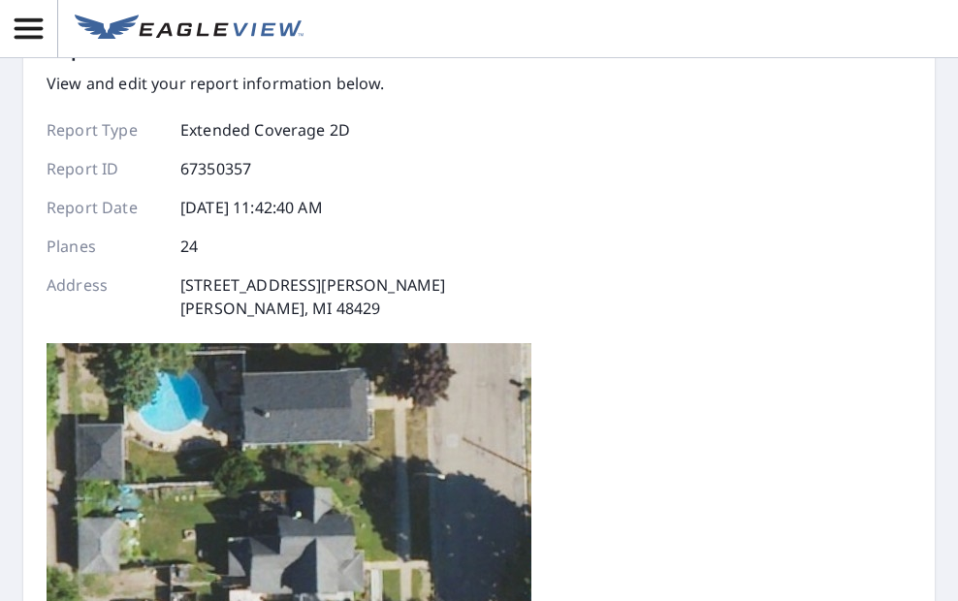
scroll to position [0, 0]
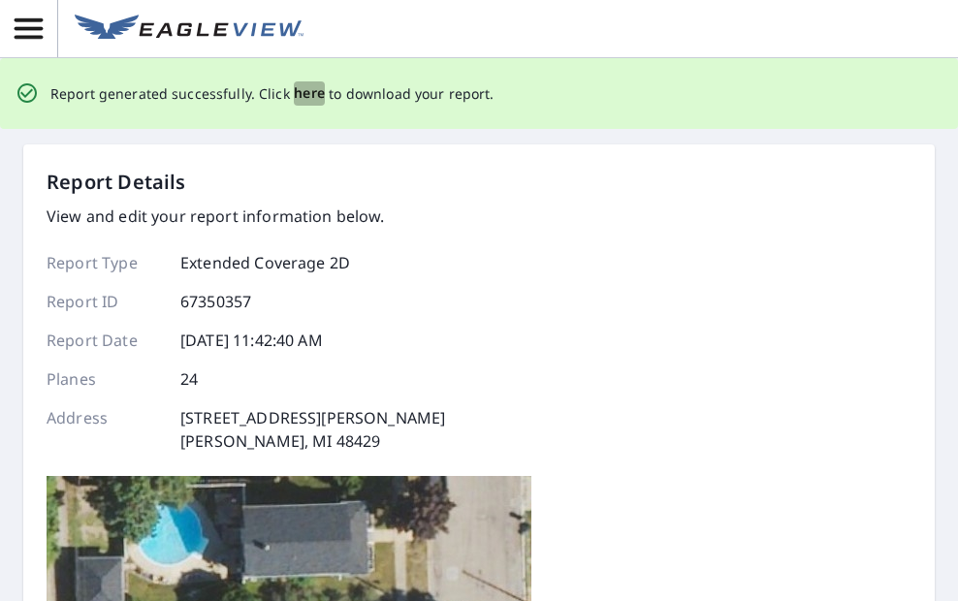
click at [294, 97] on span "here" at bounding box center [310, 93] width 32 height 24
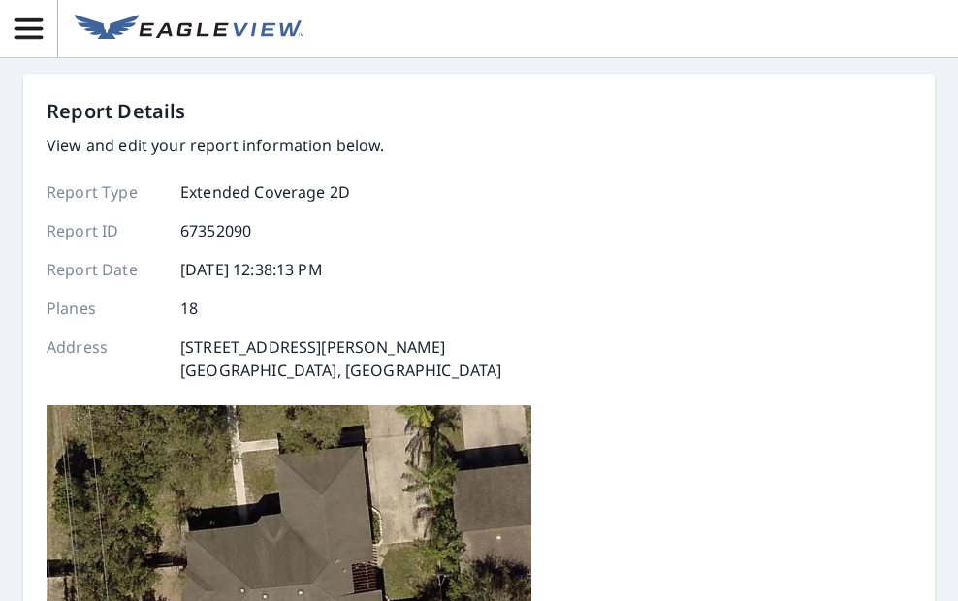
scroll to position [291, 0]
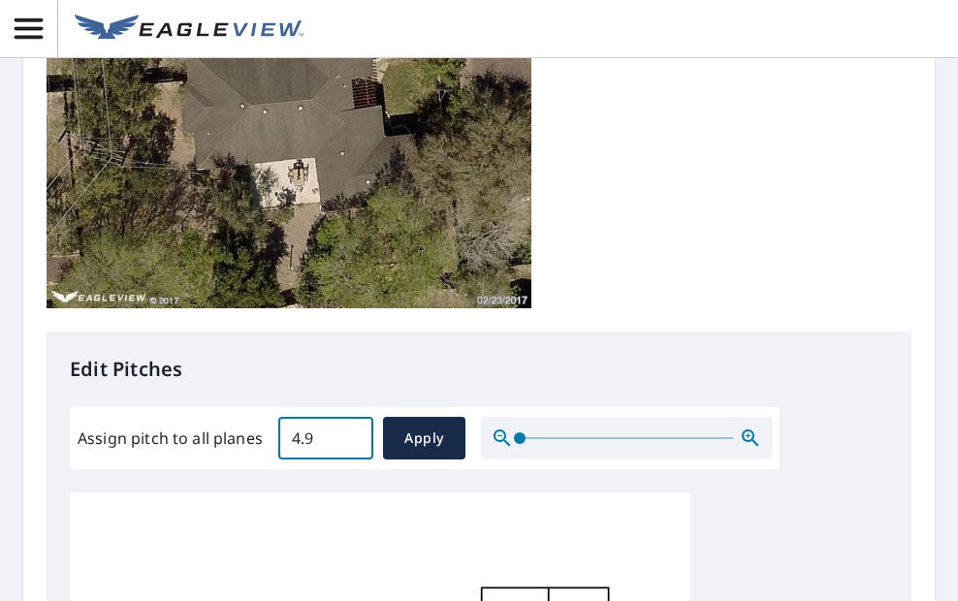
scroll to position [936, 0]
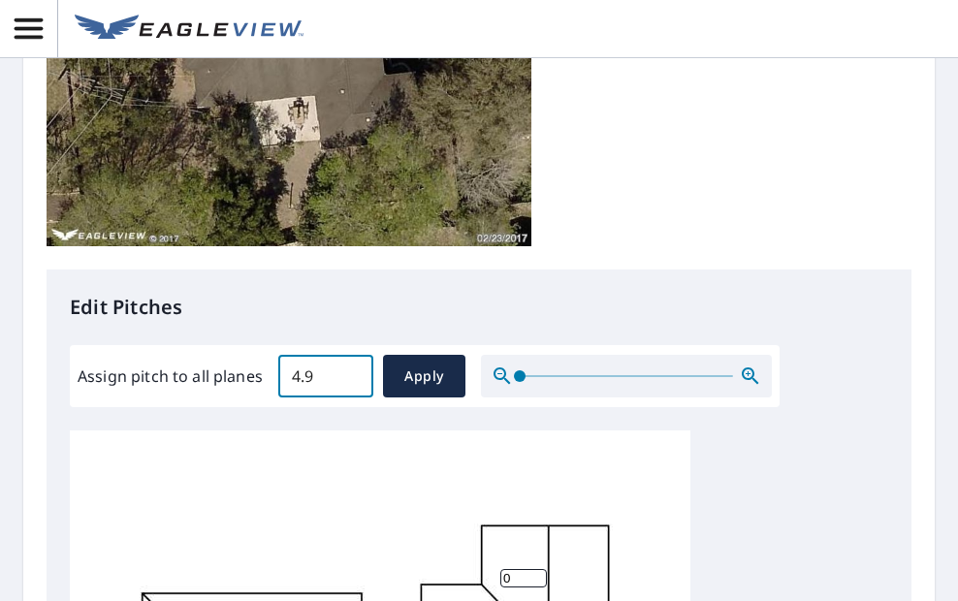
drag, startPoint x: 314, startPoint y: 74, endPoint x: 271, endPoint y: 66, distance: 44.3
click at [271, 355] on div "Assign pitch to all planes 4.9 ​ Apply" at bounding box center [425, 376] width 694 height 43
type input "5"
click at [403, 365] on span "Apply" at bounding box center [424, 377] width 51 height 24
type input "5"
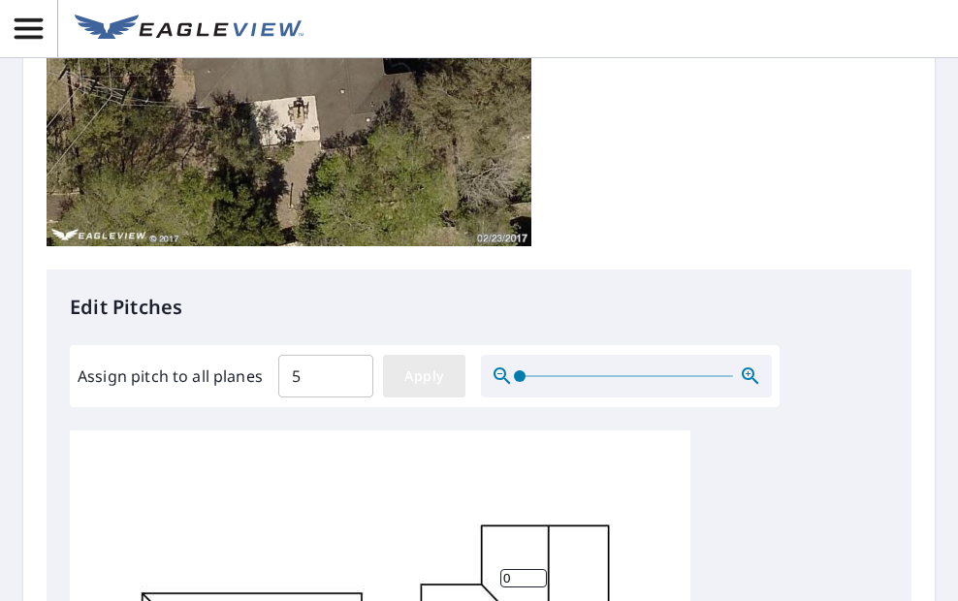
type input "5"
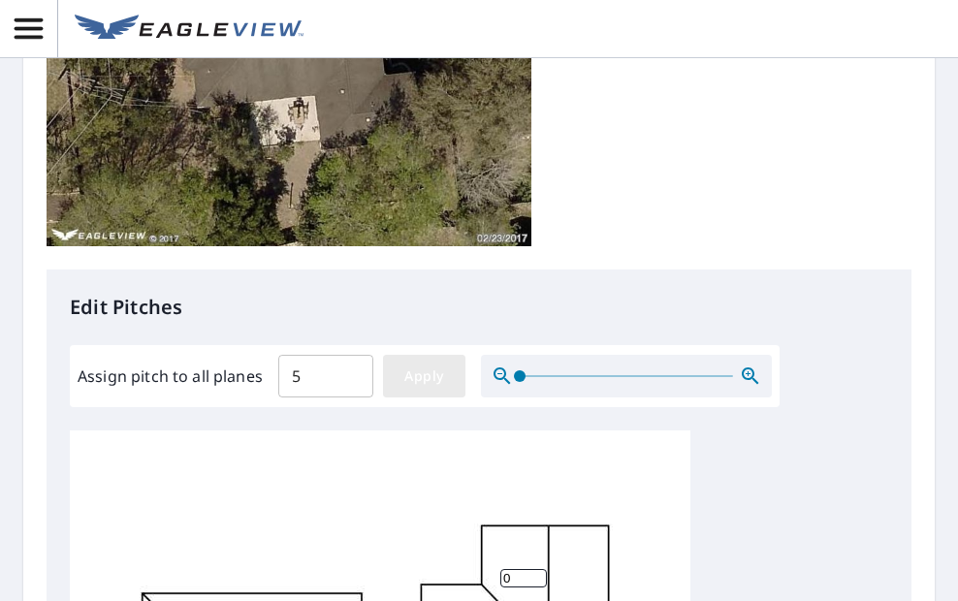
type input "5"
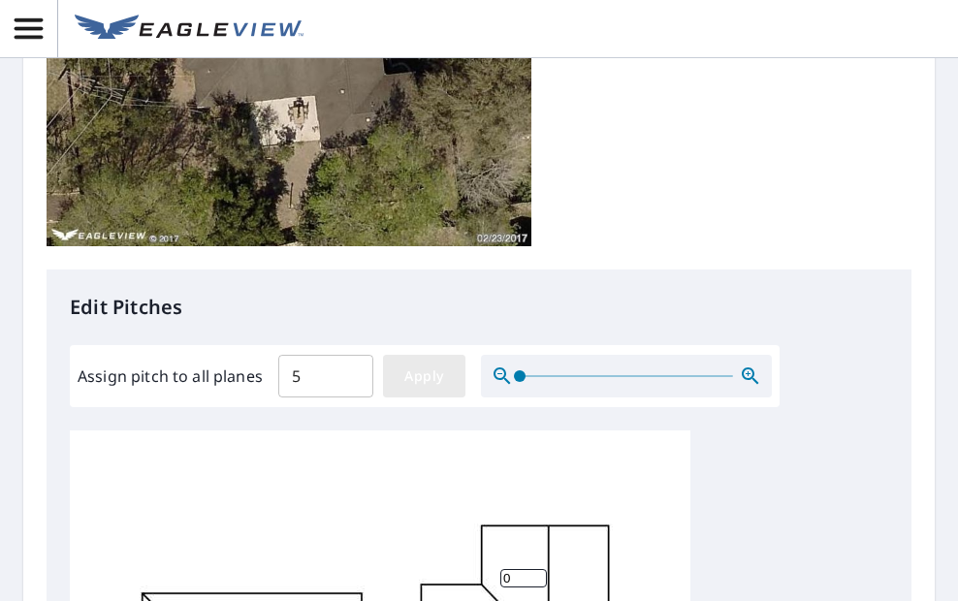
type input "5"
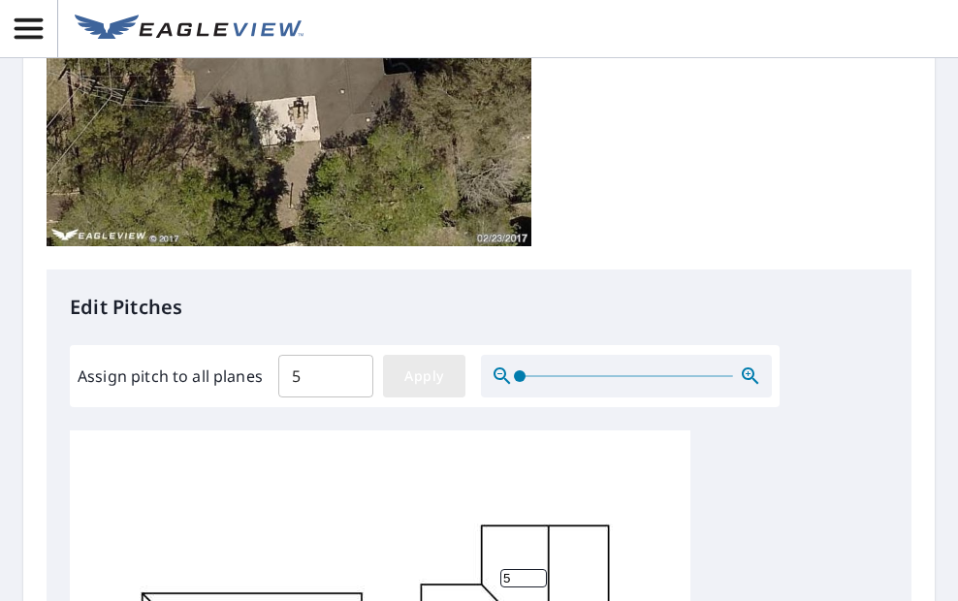
type input "5"
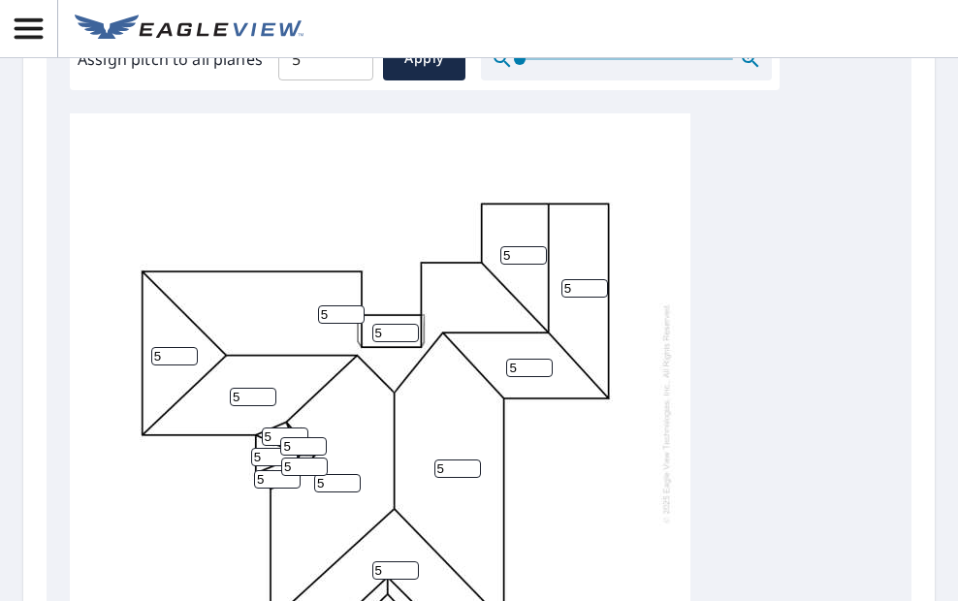
scroll to position [1006, 0]
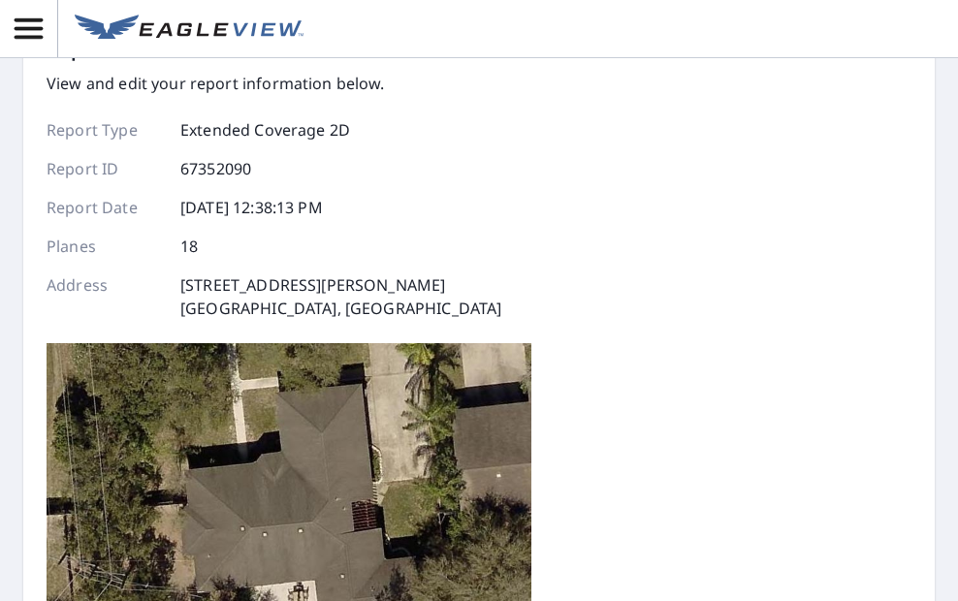
scroll to position [0, 0]
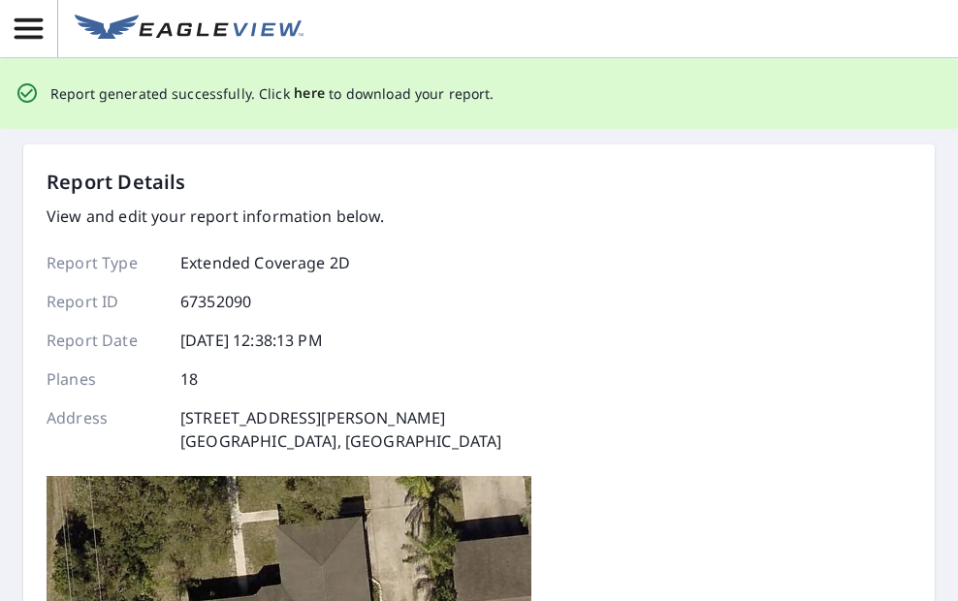
click at [294, 92] on span "here" at bounding box center [310, 93] width 32 height 24
